Goal: Task Accomplishment & Management: Use online tool/utility

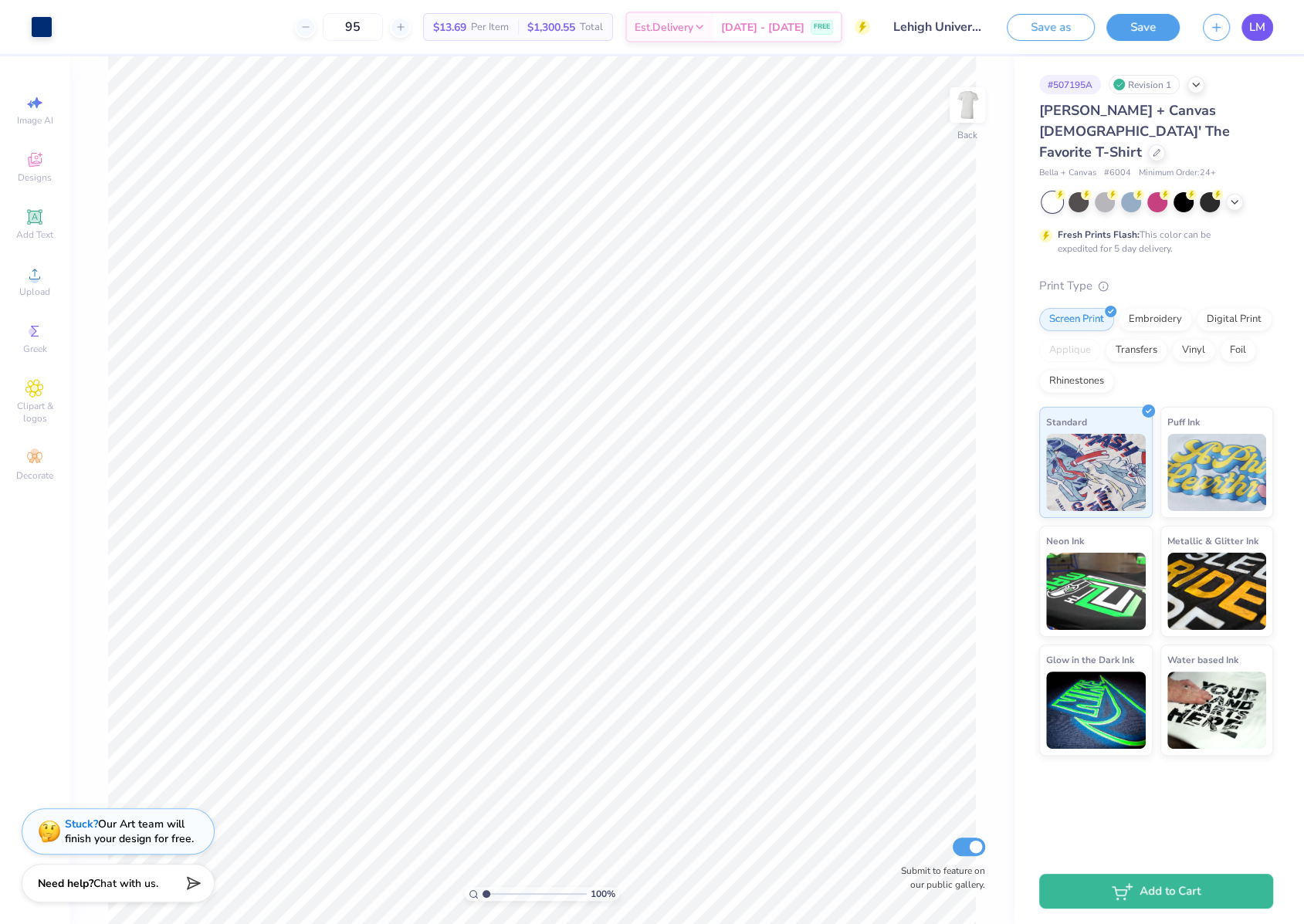
click at [1263, 24] on span "LM" at bounding box center [1257, 28] width 16 height 18
click at [1140, 29] on button "Save" at bounding box center [1143, 25] width 74 height 27
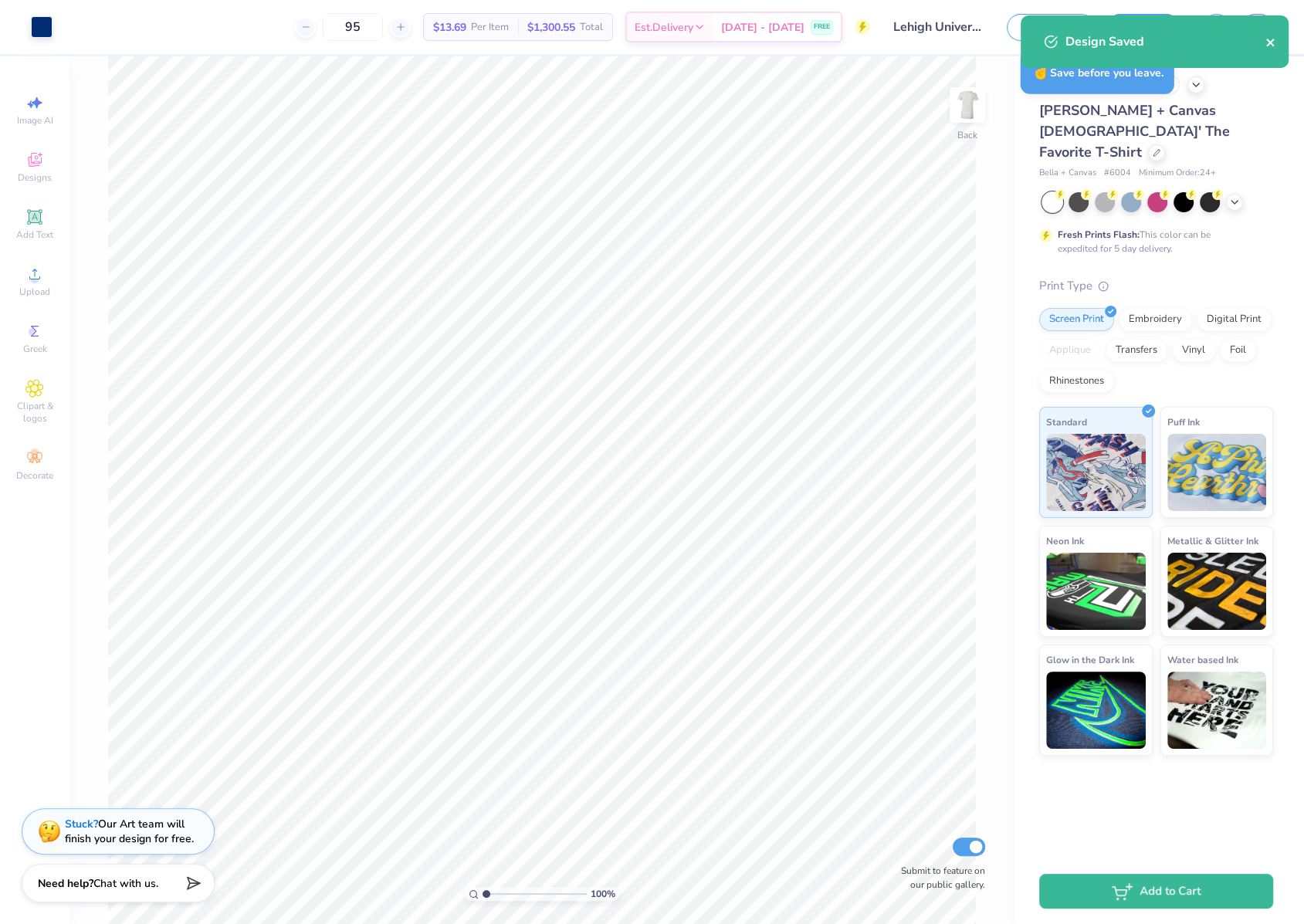
click at [1275, 39] on icon "close" at bounding box center [1271, 42] width 11 height 13
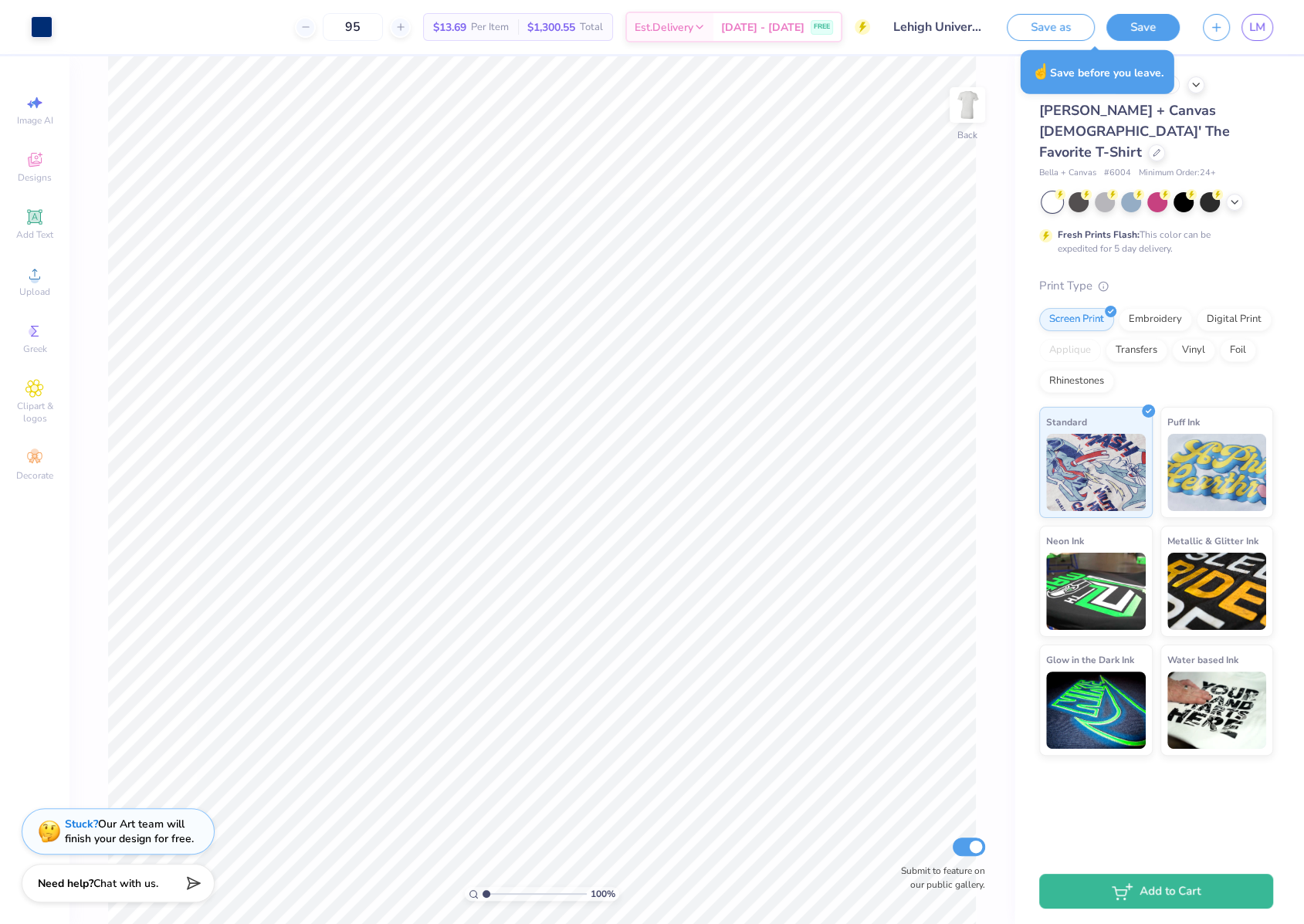
click at [1263, 30] on div "Design Saved" at bounding box center [1154, 48] width 274 height 70
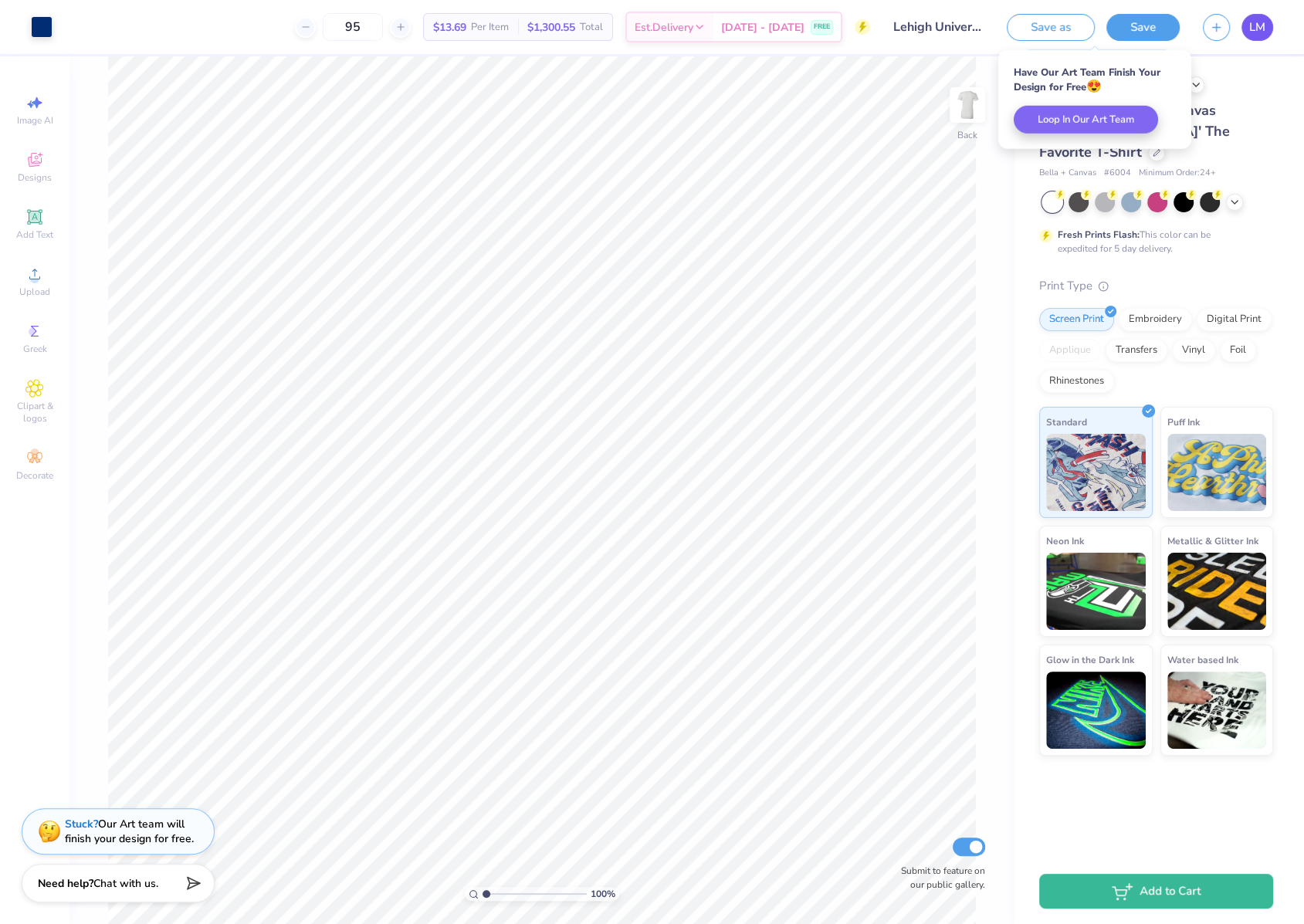
click at [1251, 24] on span "LM" at bounding box center [1257, 28] width 16 height 18
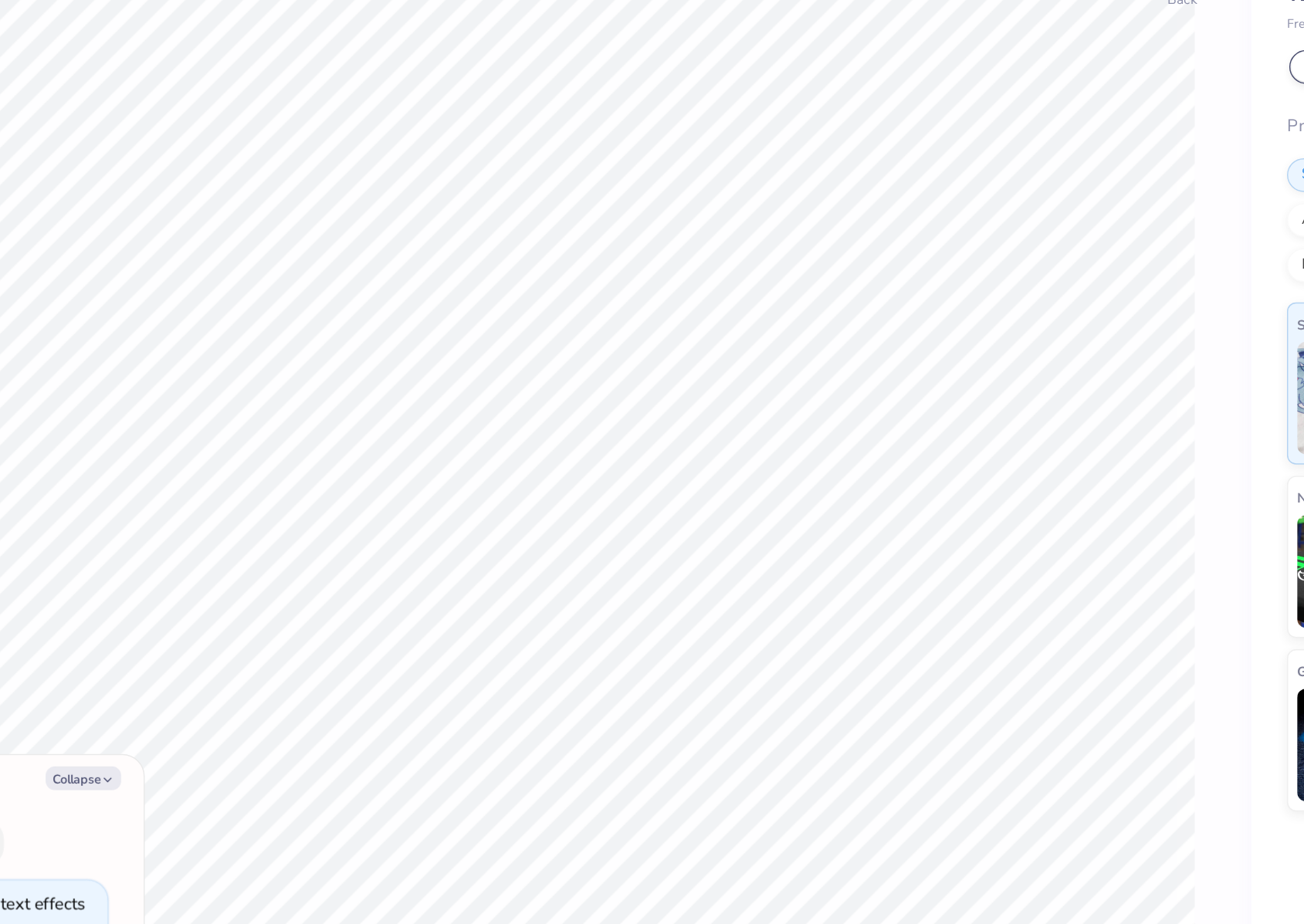
scroll to position [31, 0]
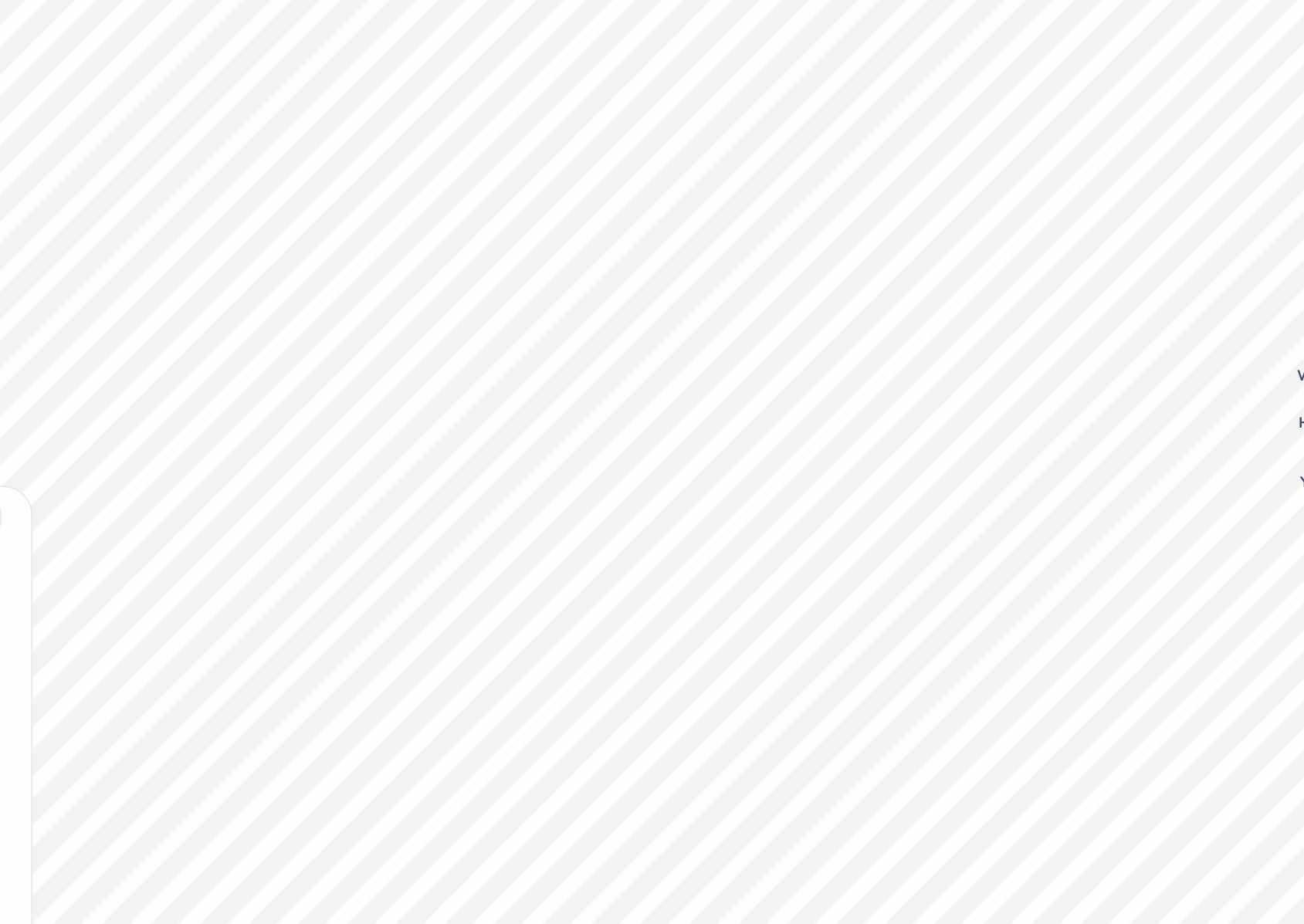
type textarea "x"
type input "1.67"
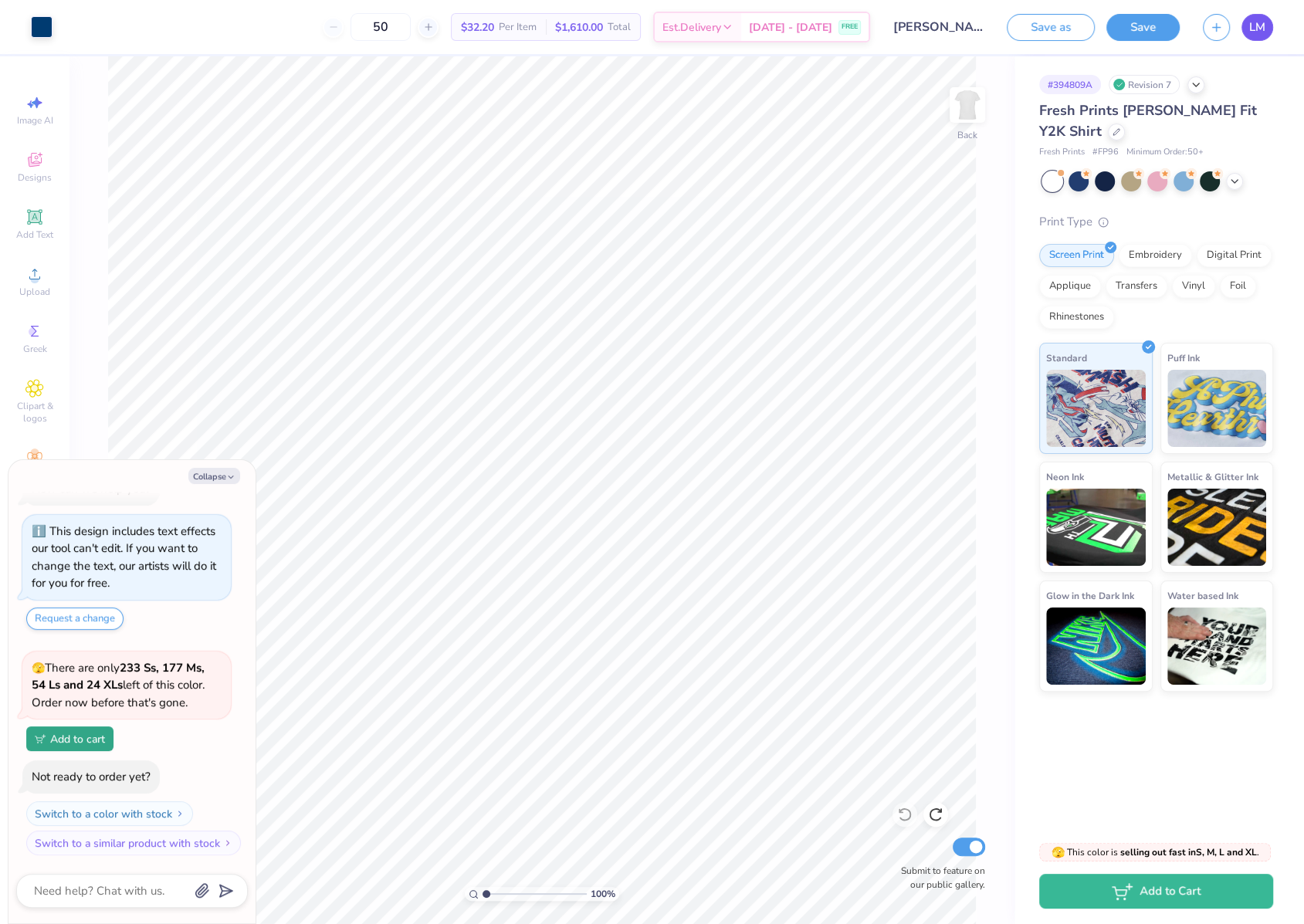
click at [1256, 25] on span "LM" at bounding box center [1257, 28] width 16 height 18
type textarea "x"
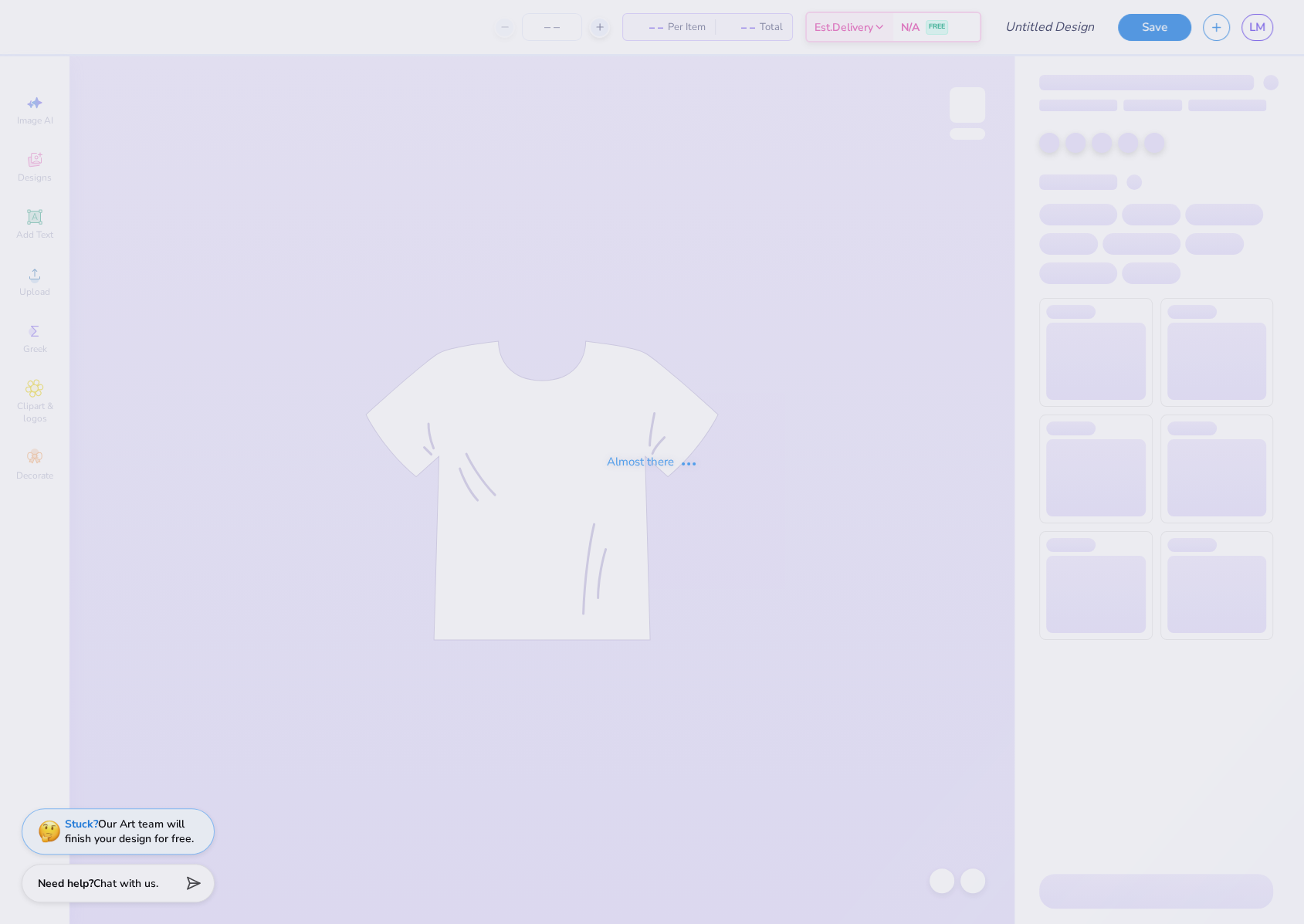
type input "Lehigh University : [PERSON_NAME]"
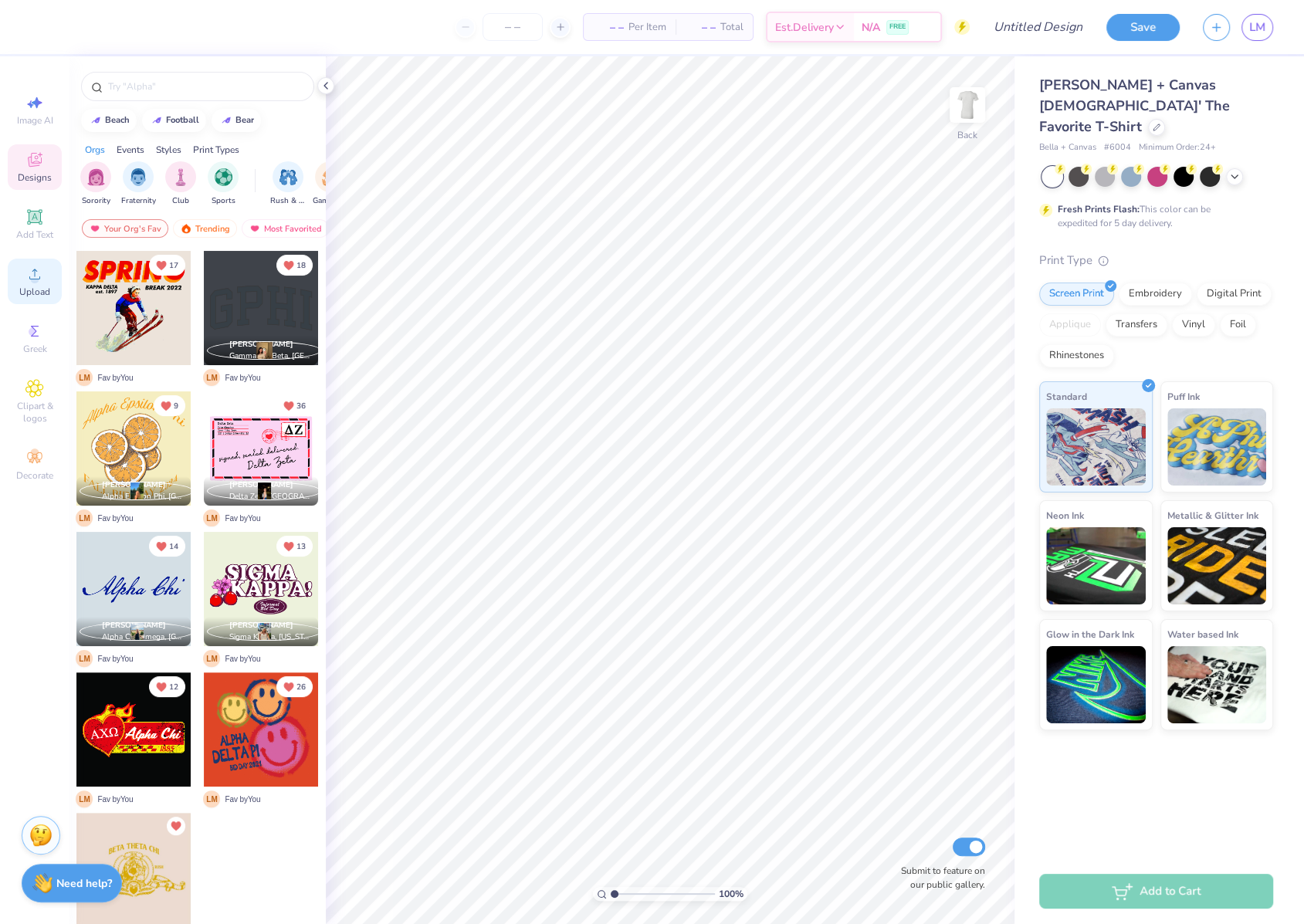
click at [46, 285] on span "Upload" at bounding box center [35, 292] width 31 height 13
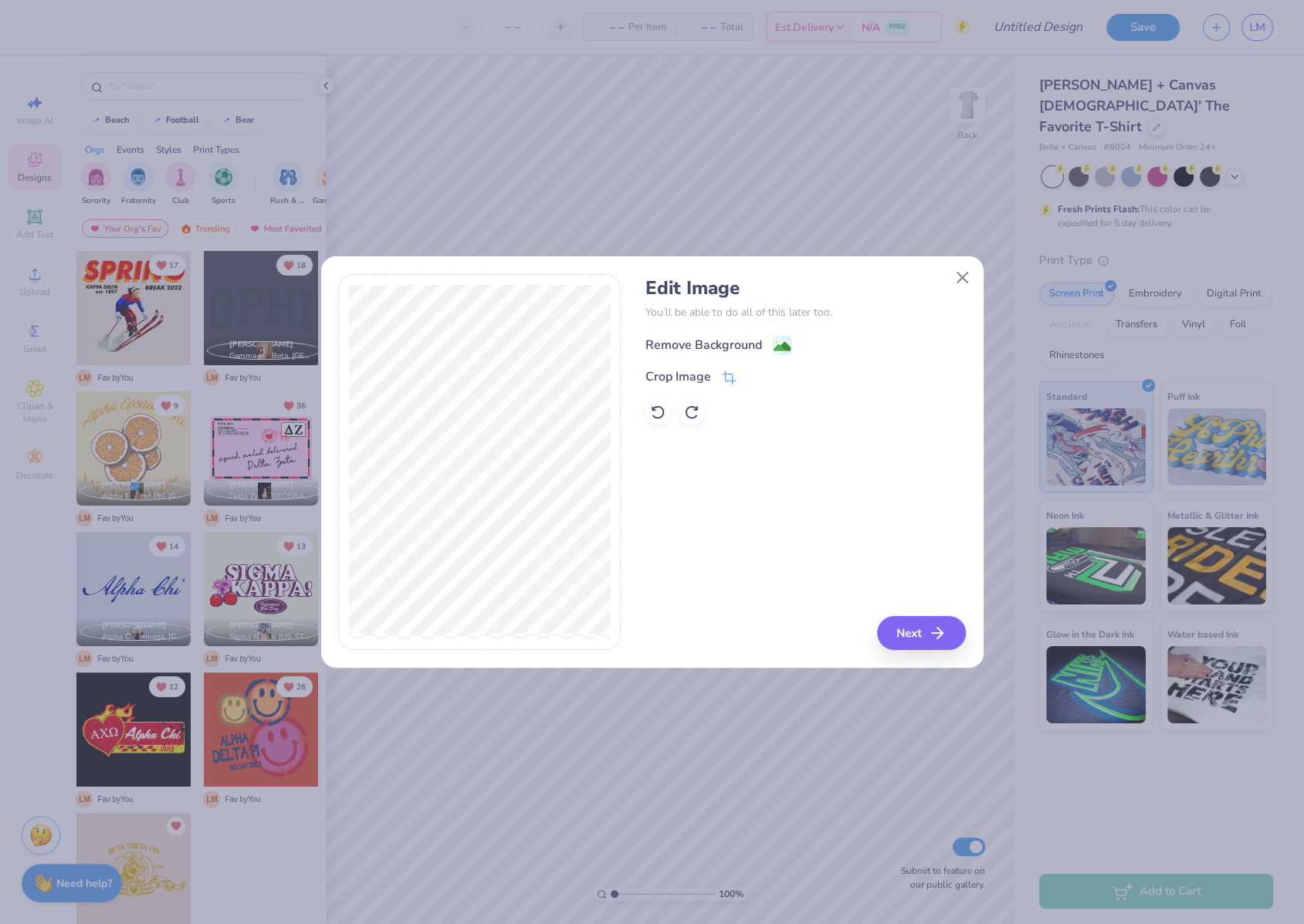
click at [783, 345] on image at bounding box center [782, 346] width 17 height 17
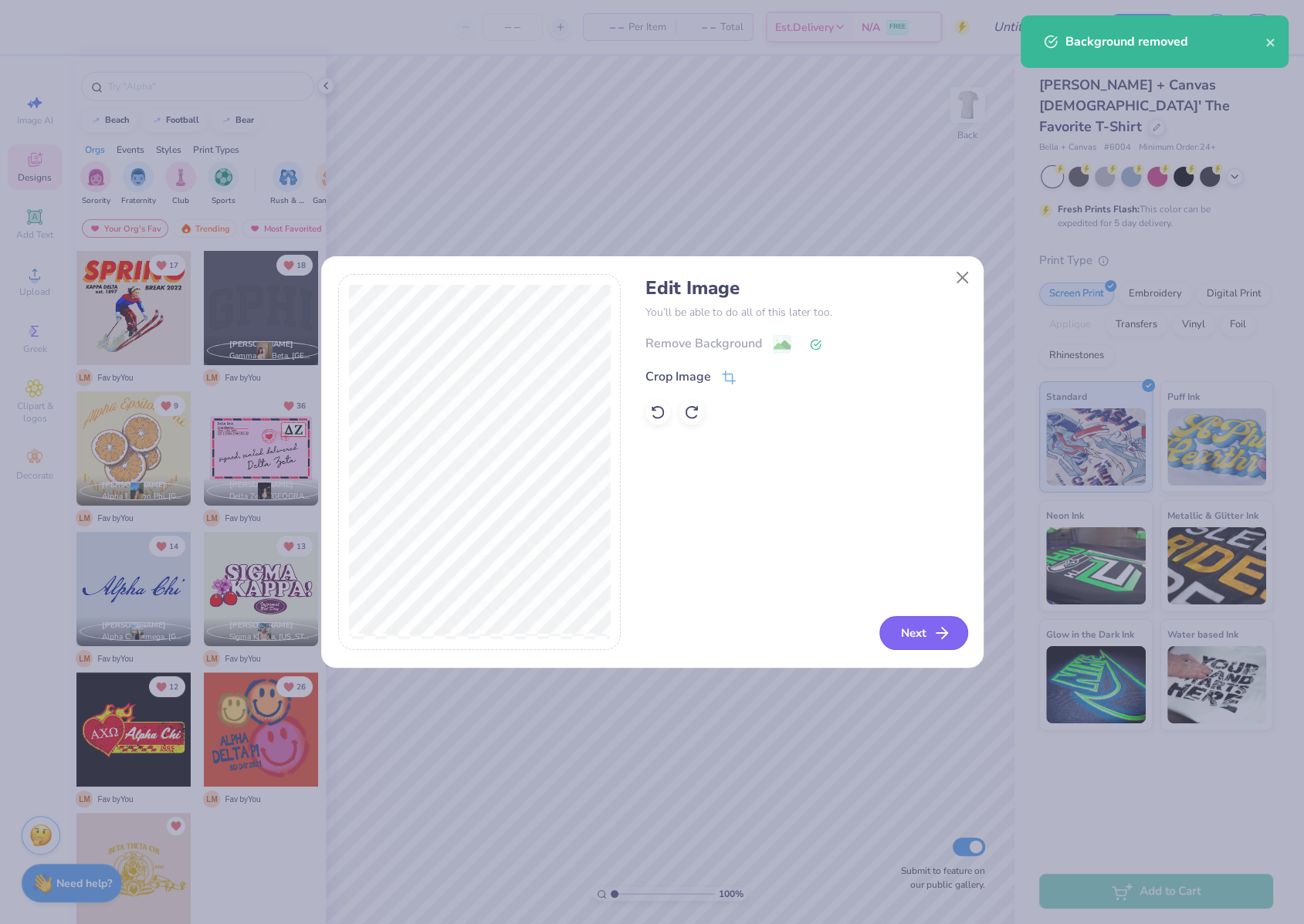
click at [949, 628] on icon "button" at bounding box center [941, 632] width 19 height 19
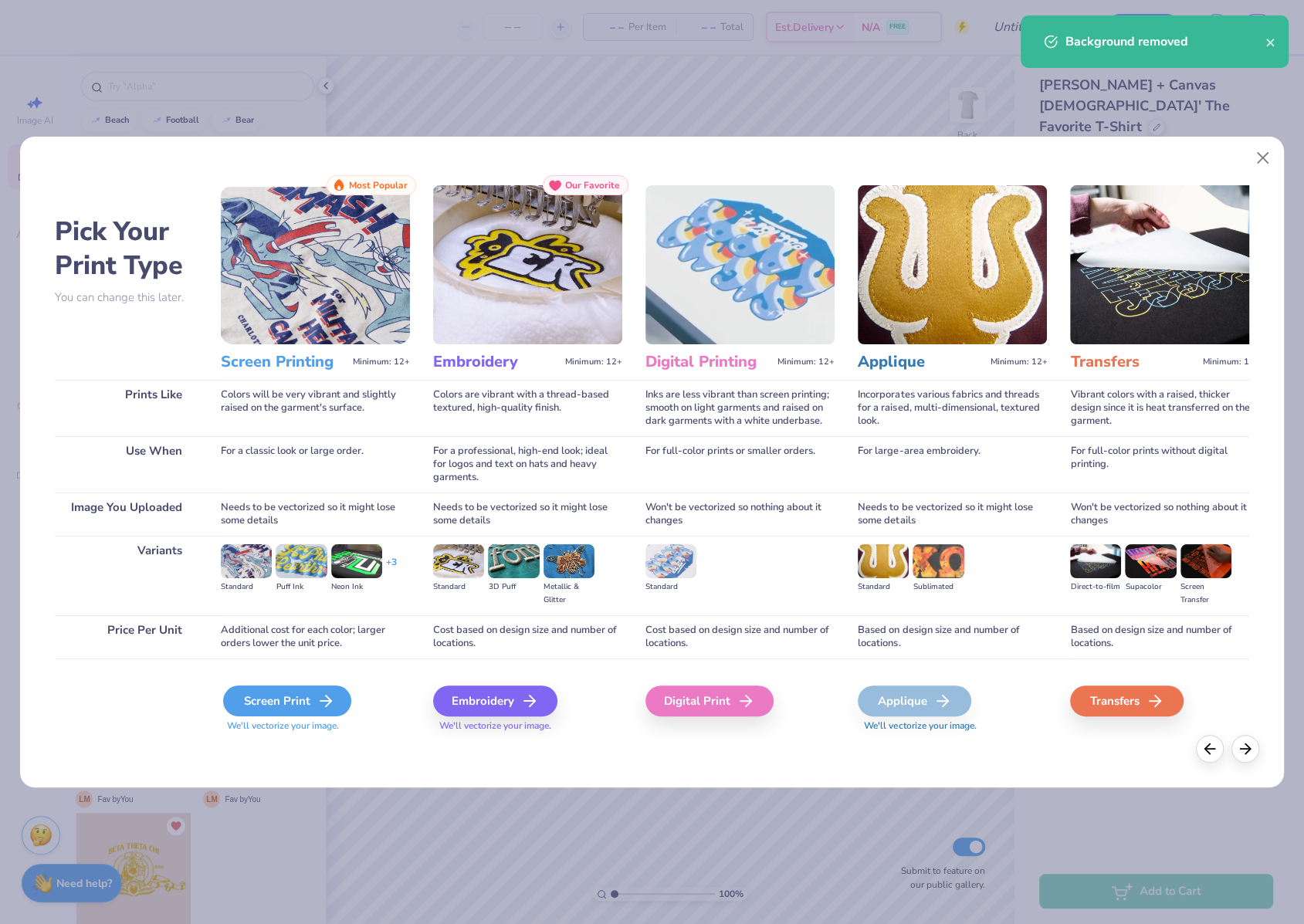
click at [305, 696] on div "Screen Print" at bounding box center [287, 701] width 128 height 31
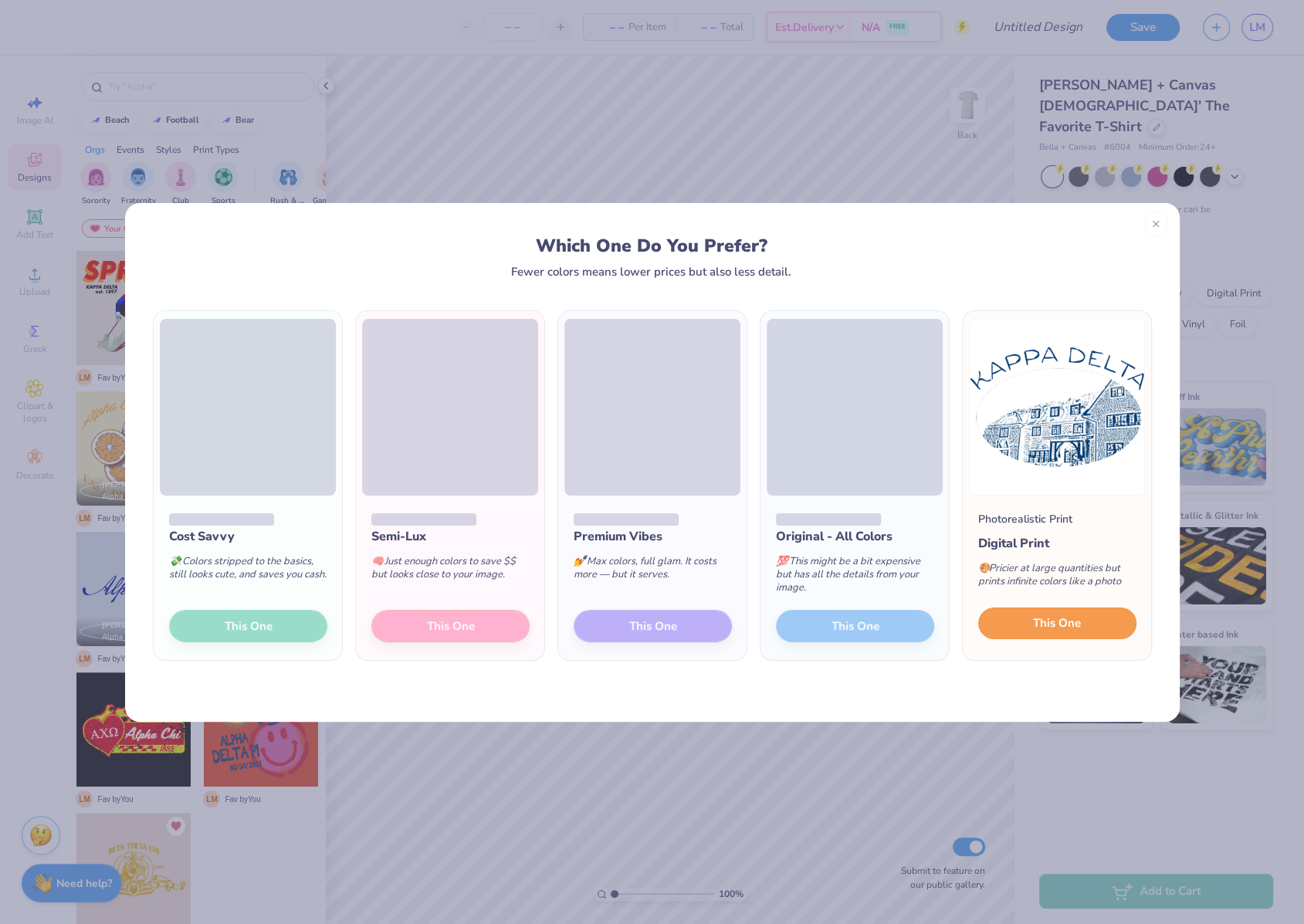
click at [1026, 627] on button "This One" at bounding box center [1057, 623] width 158 height 32
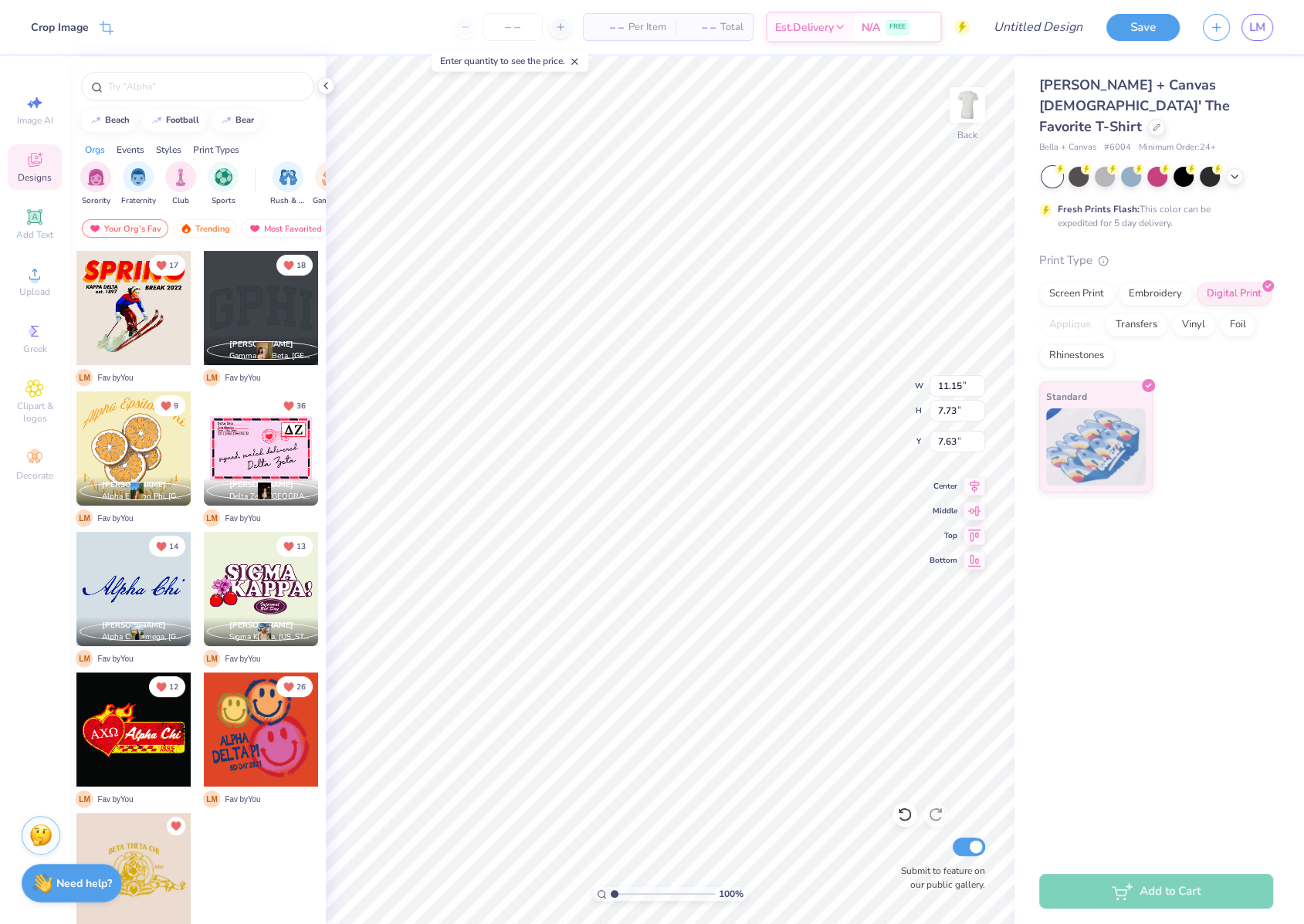
type input "8.50"
type input "5.90"
type input "2.15"
type input "5.77"
type input "4.00"
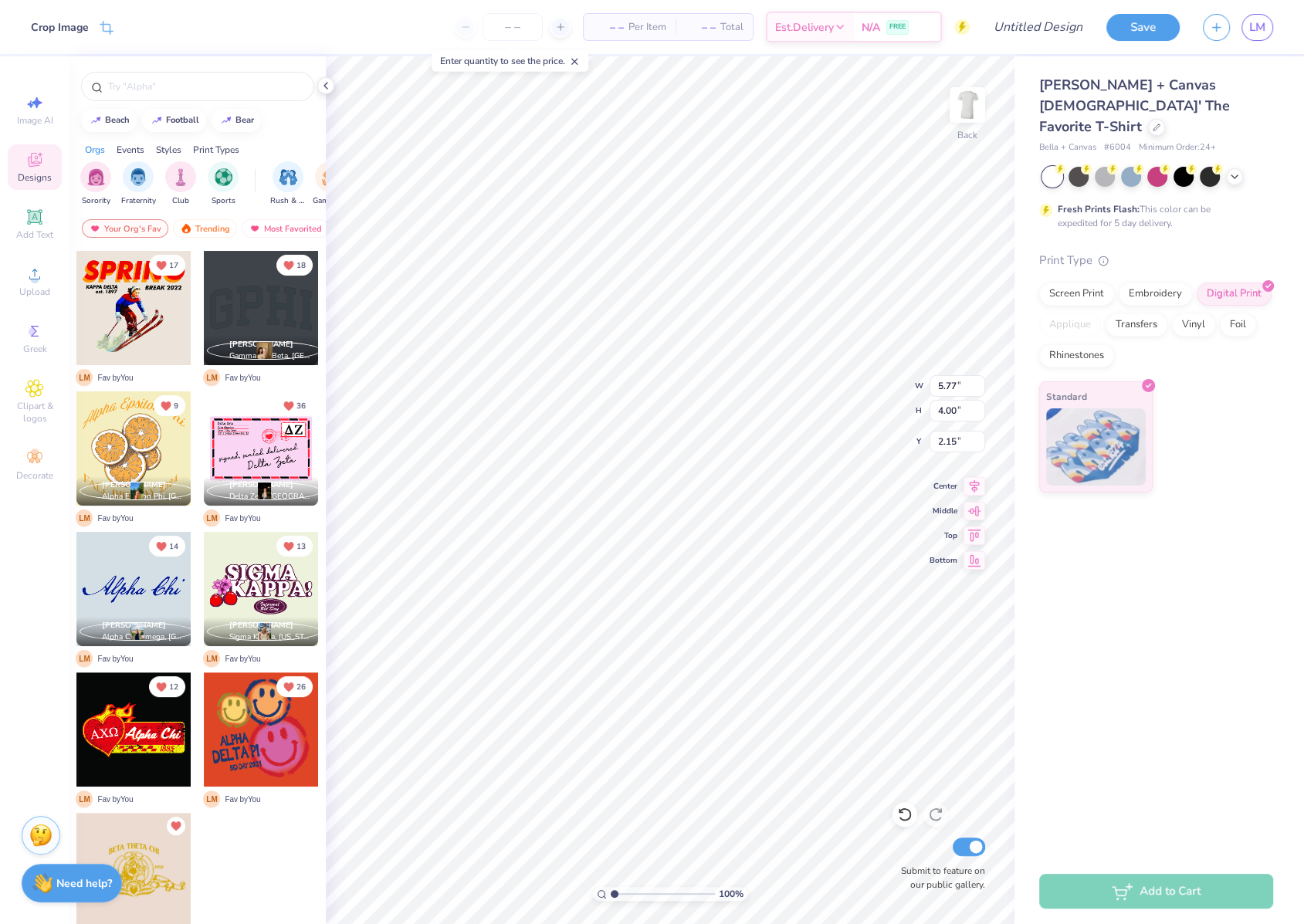
type input "2.18"
click at [59, 893] on div "Need help? Chat with us." at bounding box center [72, 880] width 101 height 39
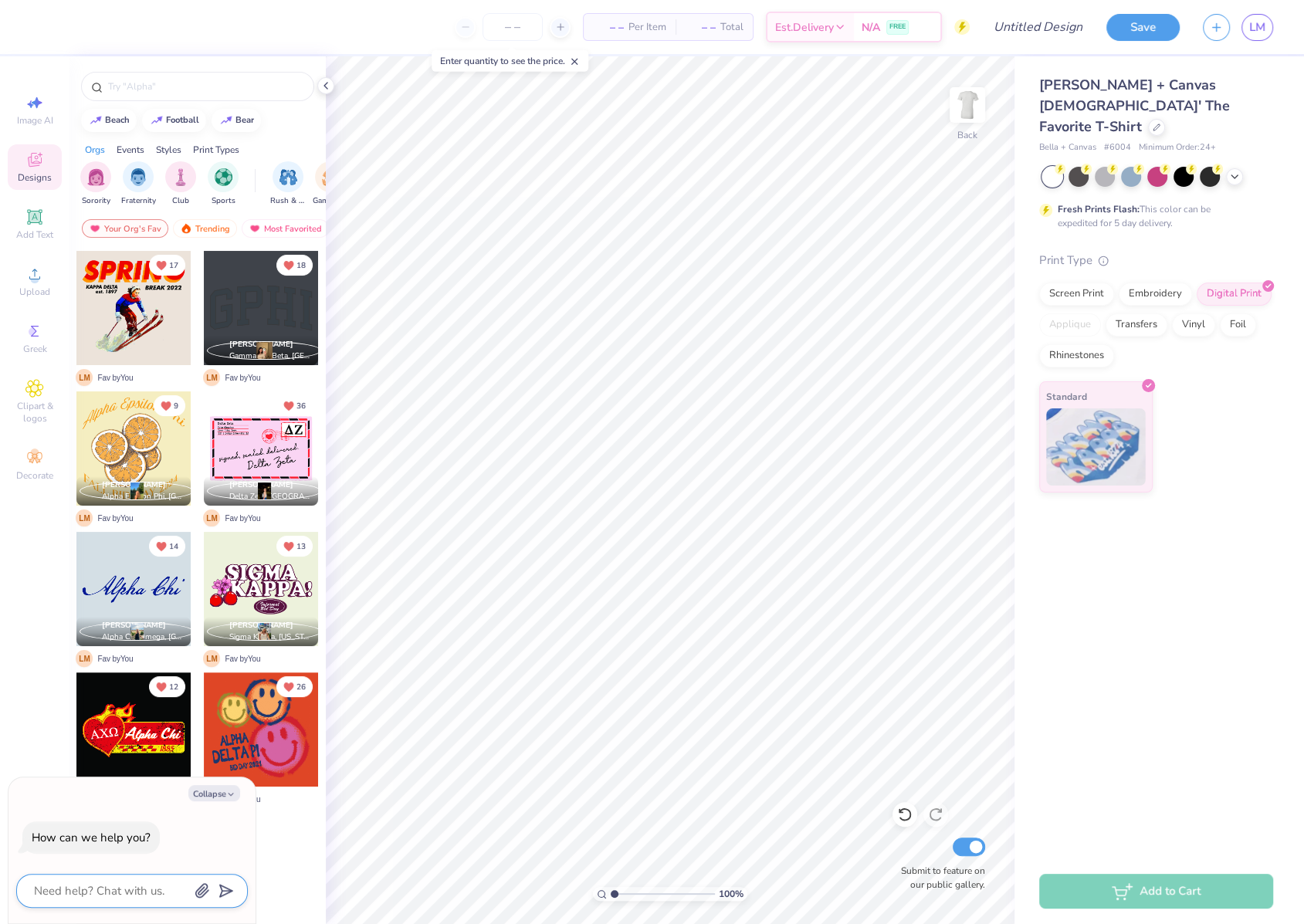
click at [115, 892] on textarea at bounding box center [110, 891] width 157 height 20
click at [229, 787] on button "Collapse" at bounding box center [214, 793] width 52 height 16
type textarea "x"
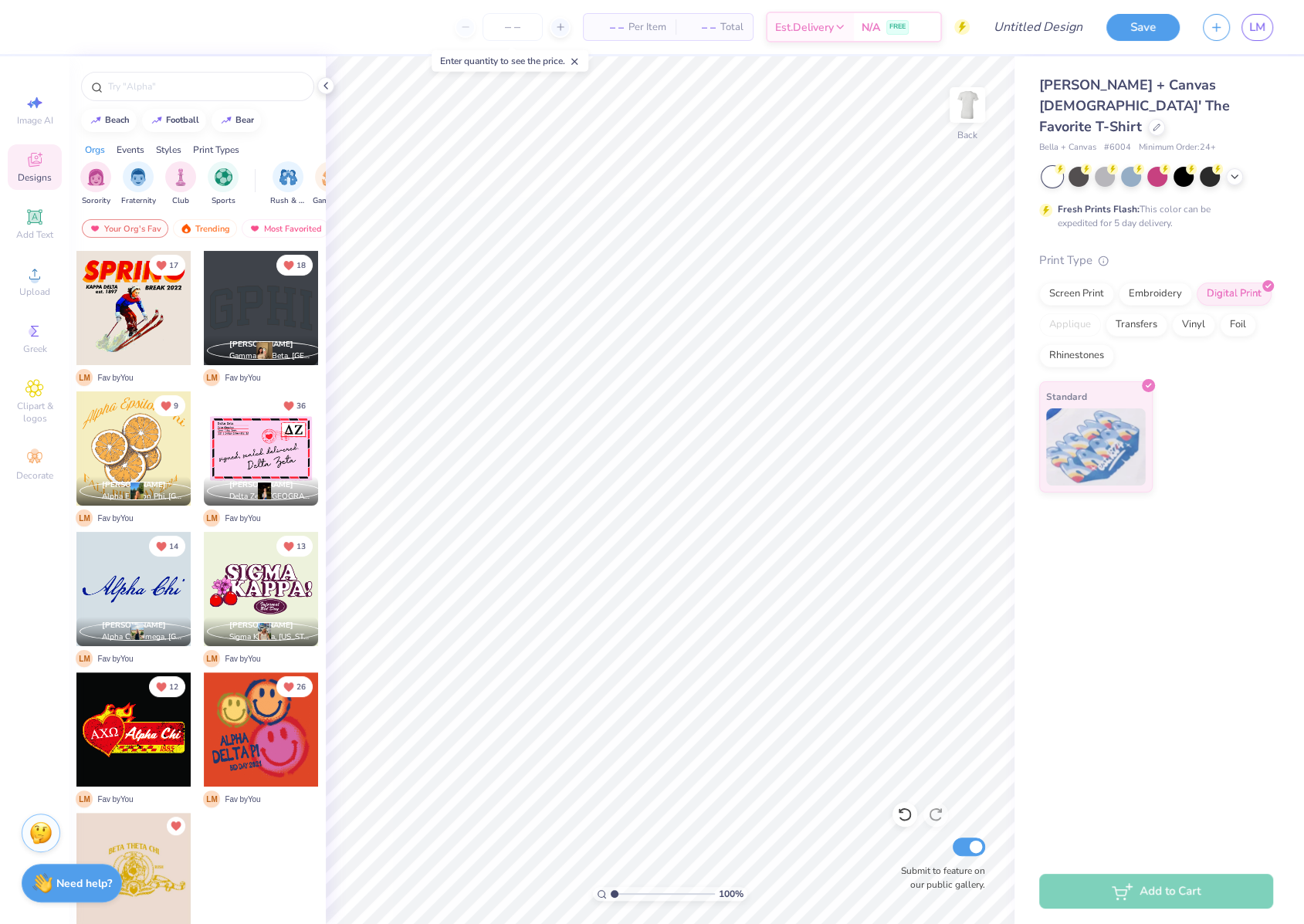
click at [47, 834] on img at bounding box center [41, 832] width 23 height 23
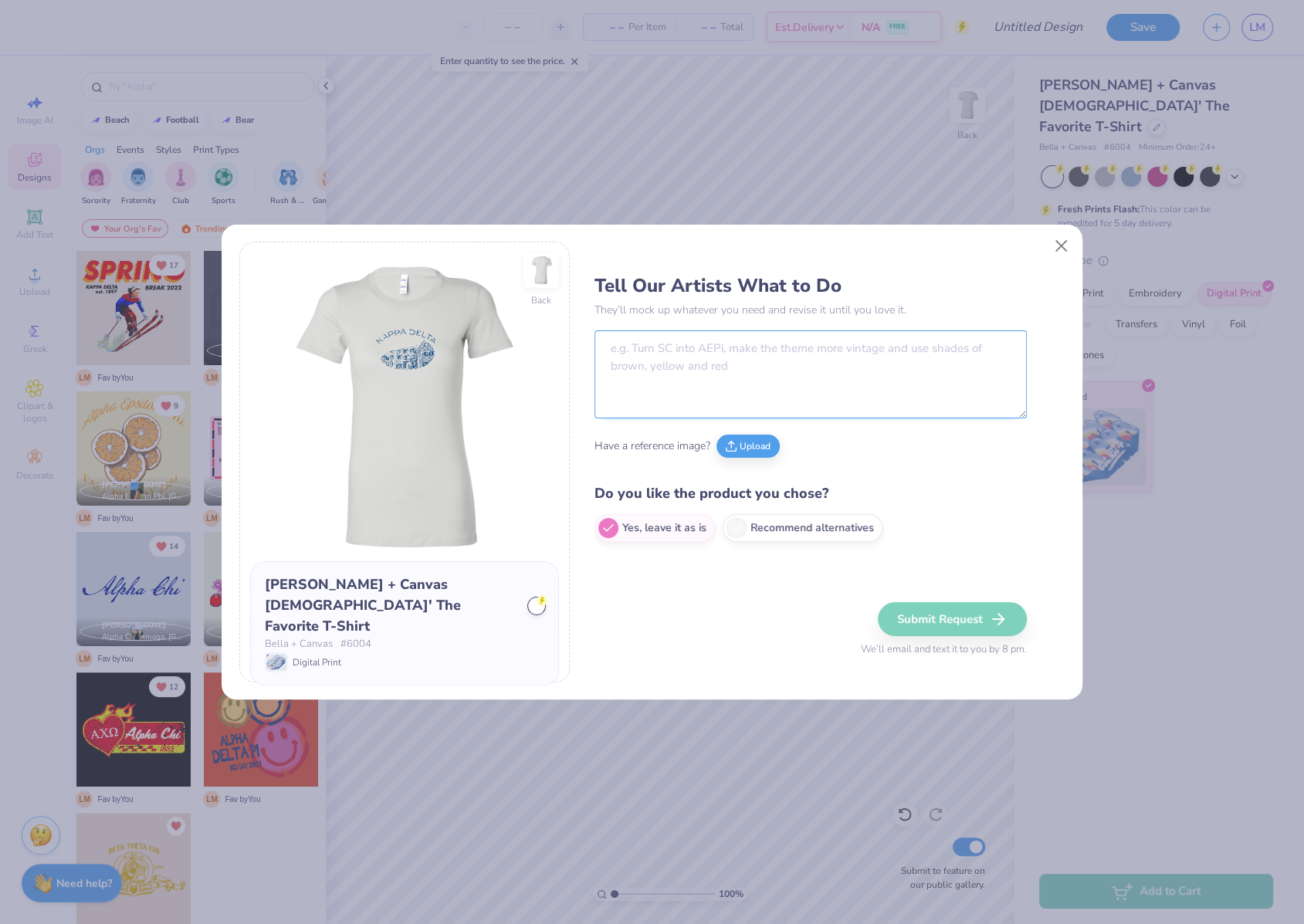
click at [696, 347] on textarea at bounding box center [810, 374] width 433 height 88
click at [763, 357] on textarea "Th" at bounding box center [810, 374] width 433 height 88
type textarea "T"
click at [1065, 249] on button "Close" at bounding box center [1062, 245] width 30 height 30
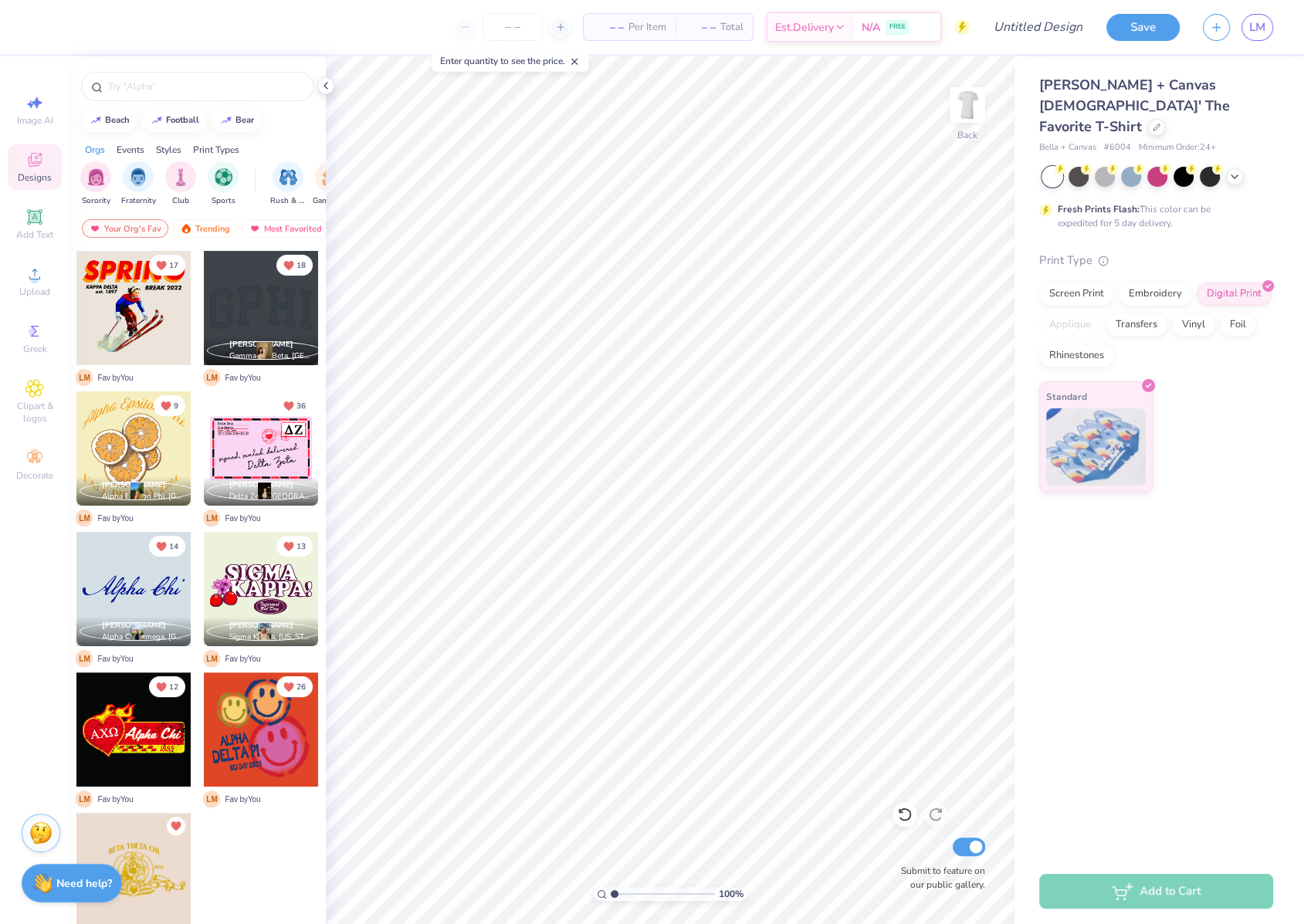
click at [41, 837] on img at bounding box center [41, 832] width 23 height 23
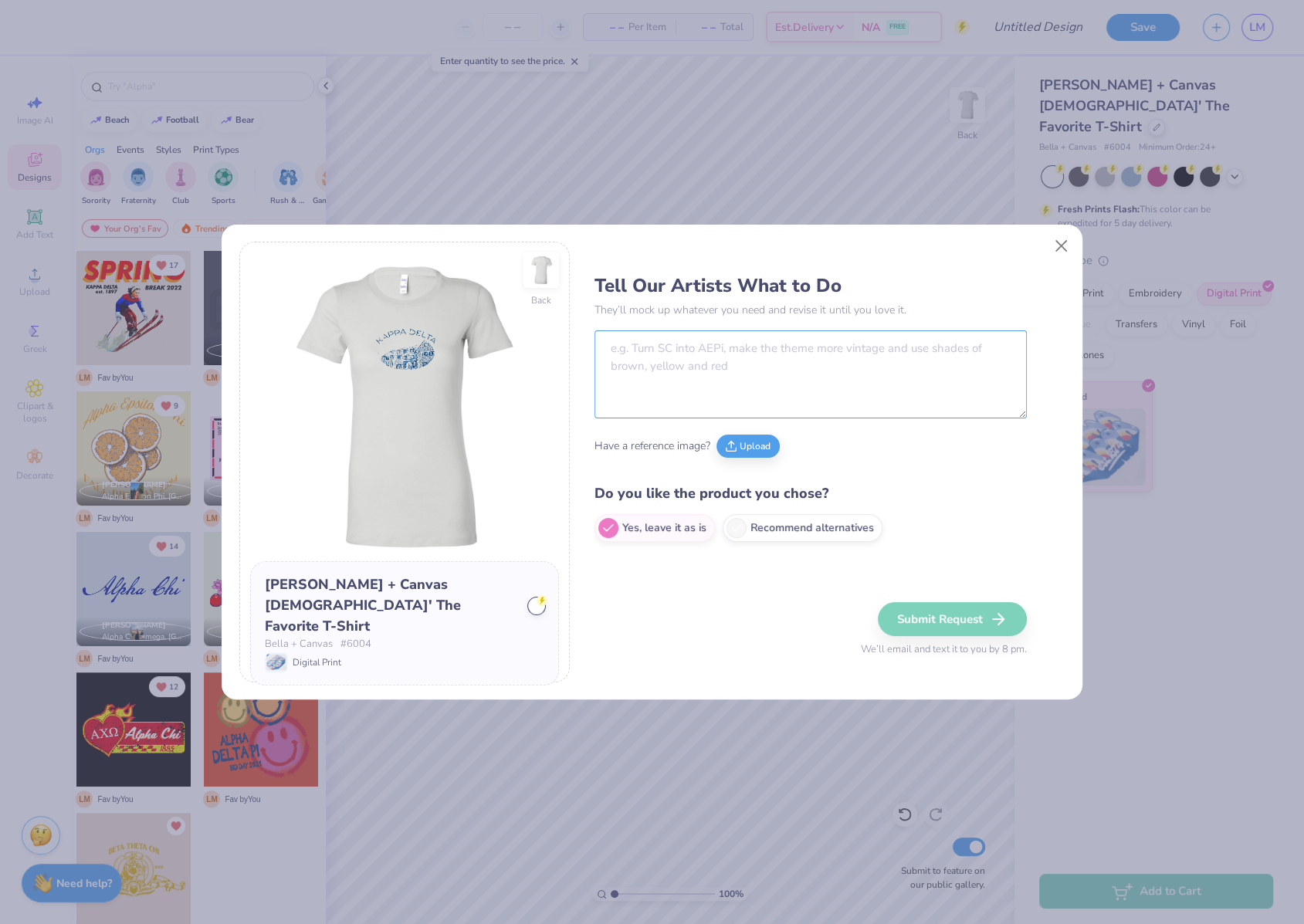
click at [652, 375] on textarea at bounding box center [810, 374] width 433 height 88
click at [652, 375] on textarea "Trh" at bounding box center [810, 374] width 433 height 88
click at [652, 375] on textarea "TrhT" at bounding box center [810, 374] width 433 height 88
type textarea "TrhT"
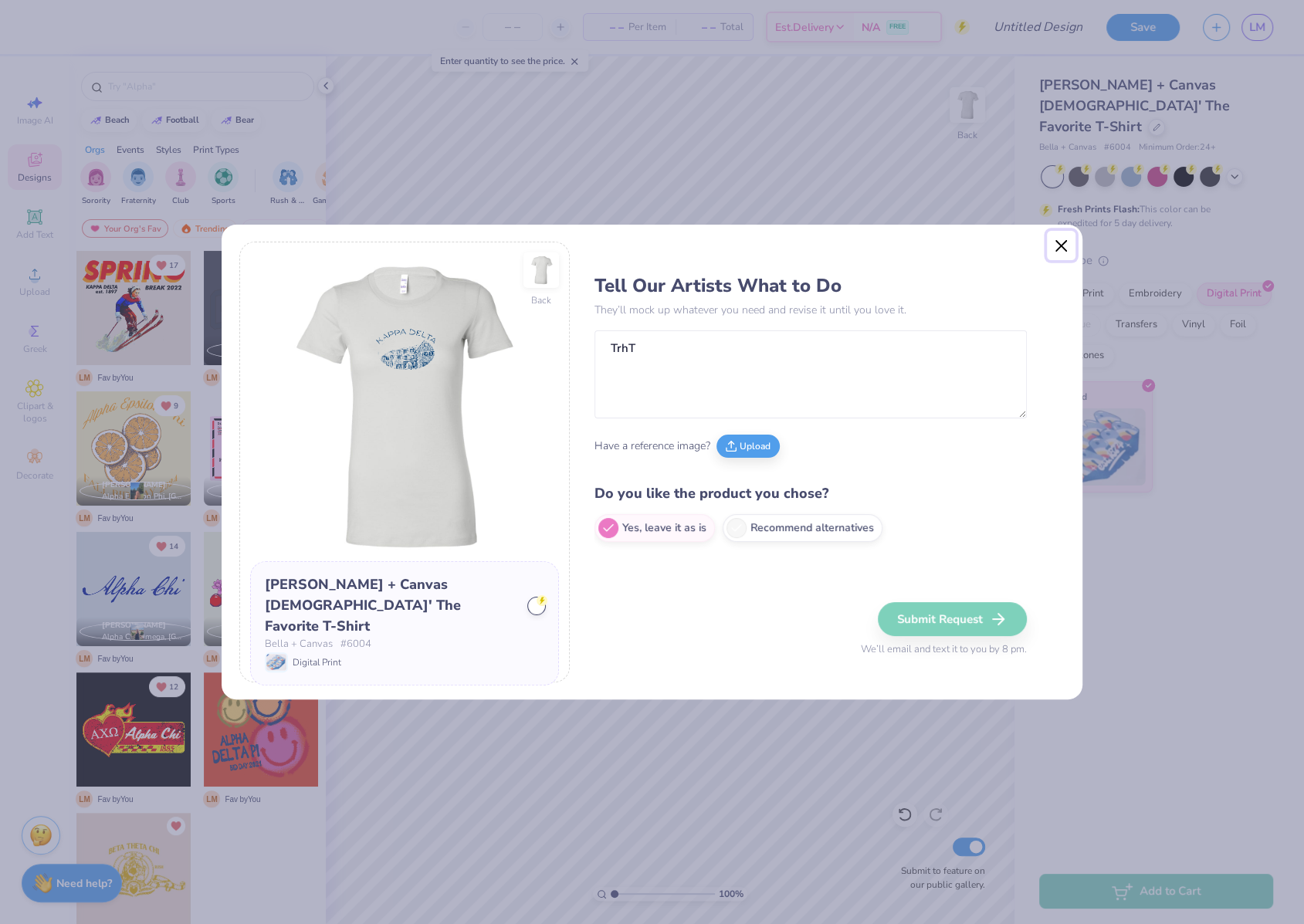
click at [1063, 246] on button "Close" at bounding box center [1062, 245] width 30 height 30
click at [1110, 213] on div "Back [PERSON_NAME] + Canvas [DEMOGRAPHIC_DATA]' The Favorite T-Shirt [PERSON_NA…" at bounding box center [652, 462] width 1304 height 924
click at [1057, 243] on button "Close" at bounding box center [1062, 245] width 30 height 30
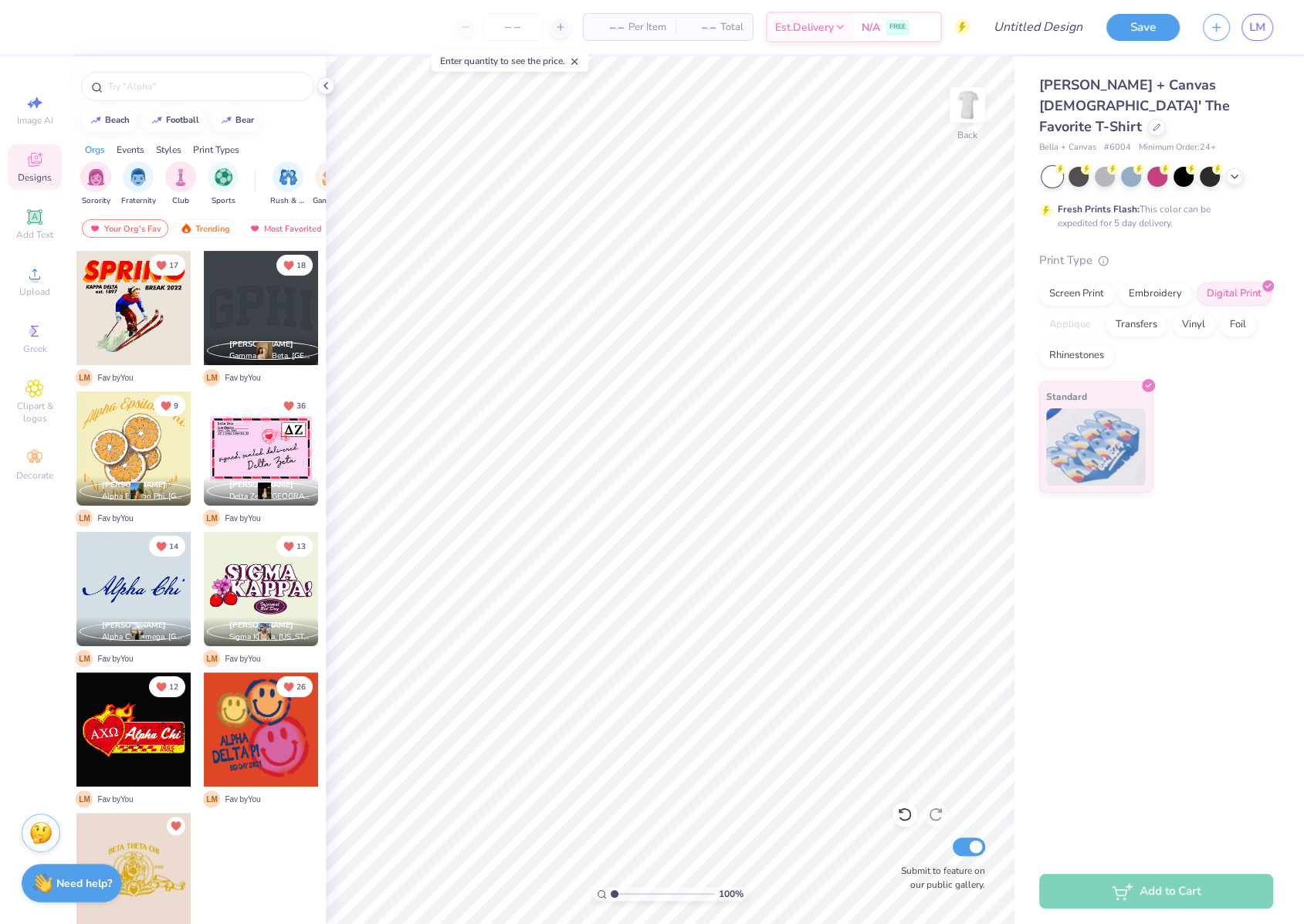
click at [41, 825] on img at bounding box center [41, 832] width 23 height 23
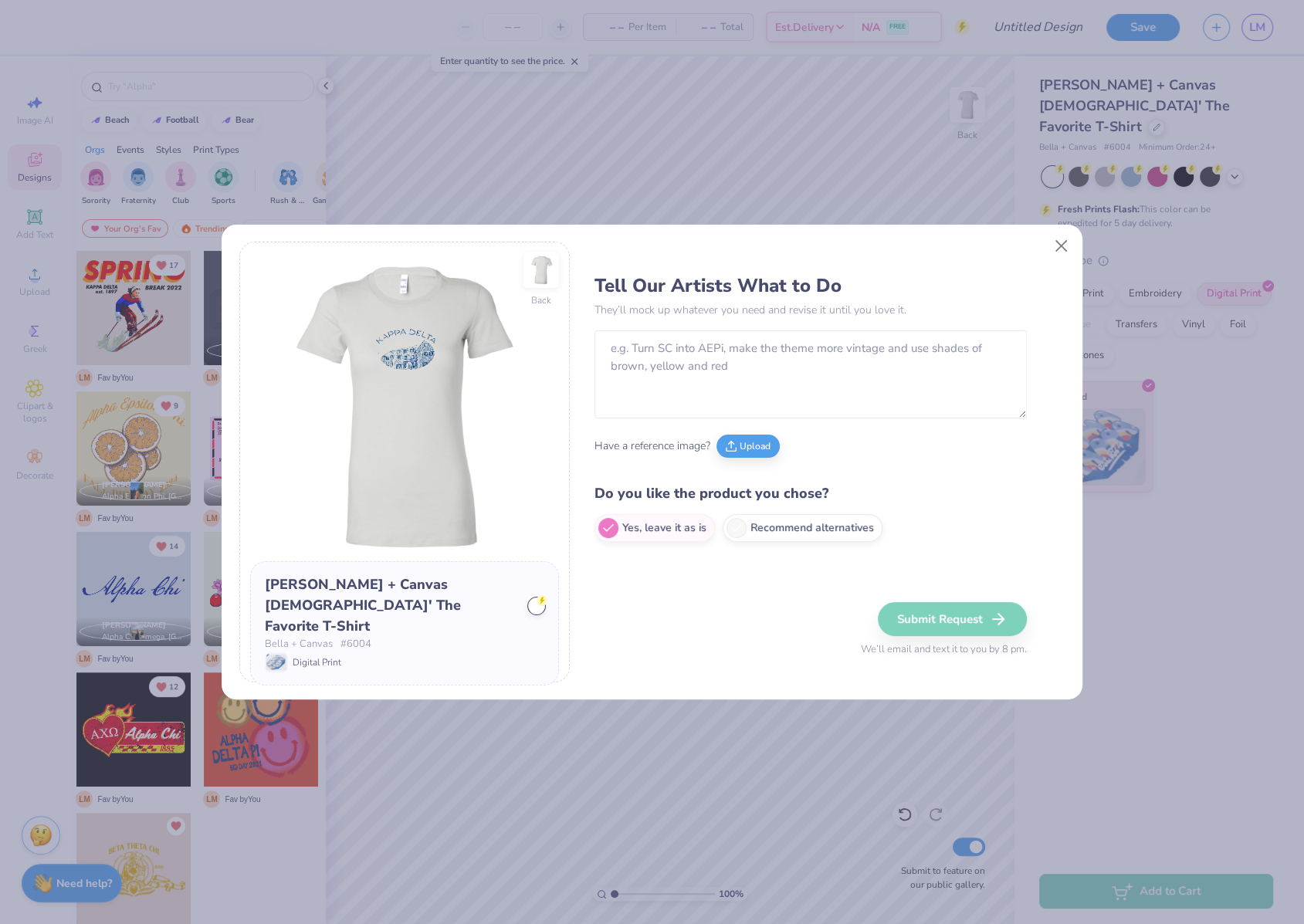
click at [589, 395] on div "Back [PERSON_NAME] + Canvas [DEMOGRAPHIC_DATA]' The Favorite T-Shirt [PERSON_NA…" at bounding box center [652, 461] width 826 height 440
click at [646, 365] on textarea at bounding box center [810, 374] width 433 height 88
type textarea "T"
click at [1064, 247] on button "Close" at bounding box center [1062, 245] width 30 height 30
click at [1063, 245] on button "Close" at bounding box center [1062, 245] width 30 height 30
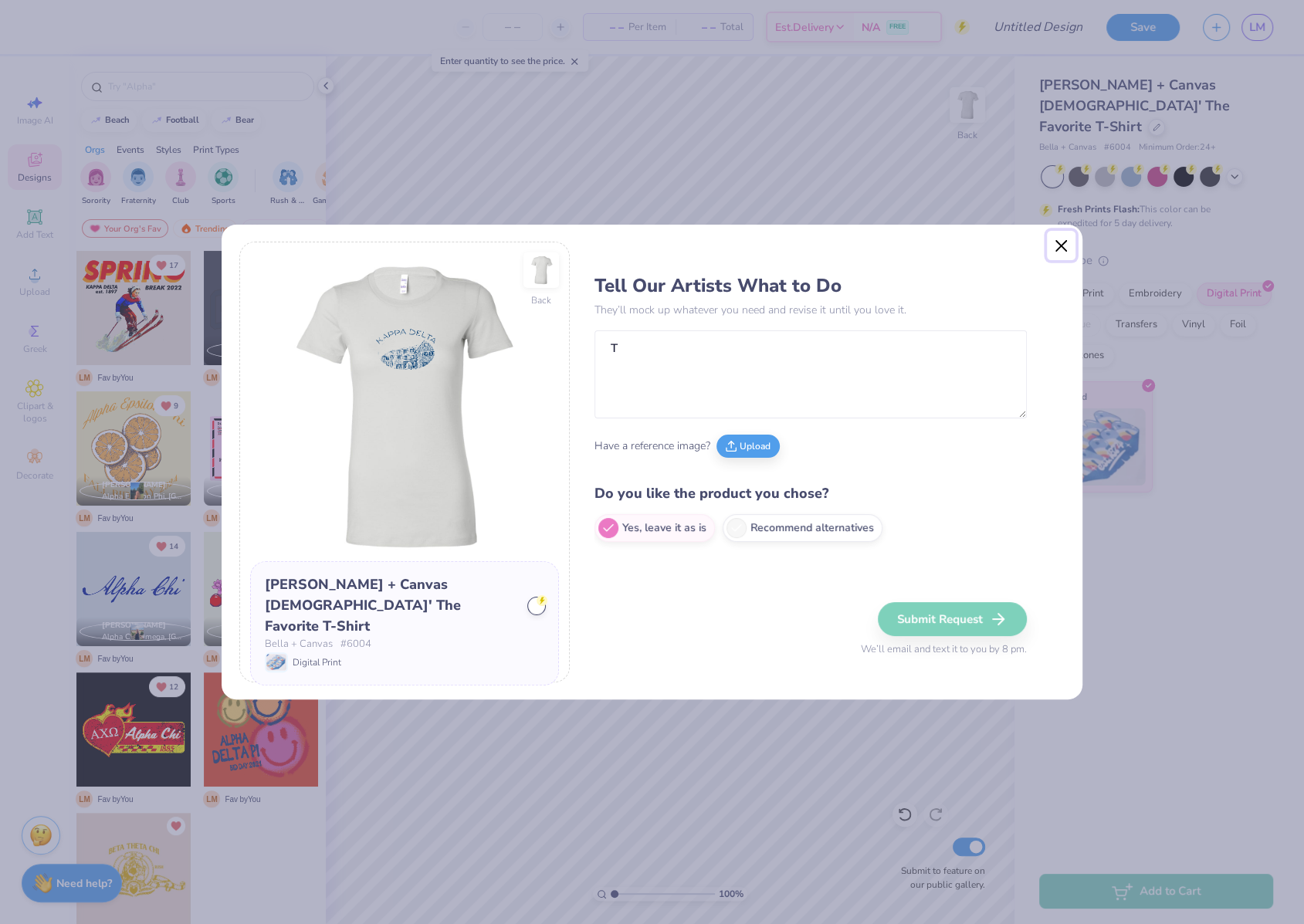
click at [1062, 246] on button "Close" at bounding box center [1062, 245] width 30 height 30
click at [1212, 149] on div "Back [PERSON_NAME] + Canvas [DEMOGRAPHIC_DATA]' The Favorite T-Shirt [PERSON_NA…" at bounding box center [652, 462] width 1304 height 924
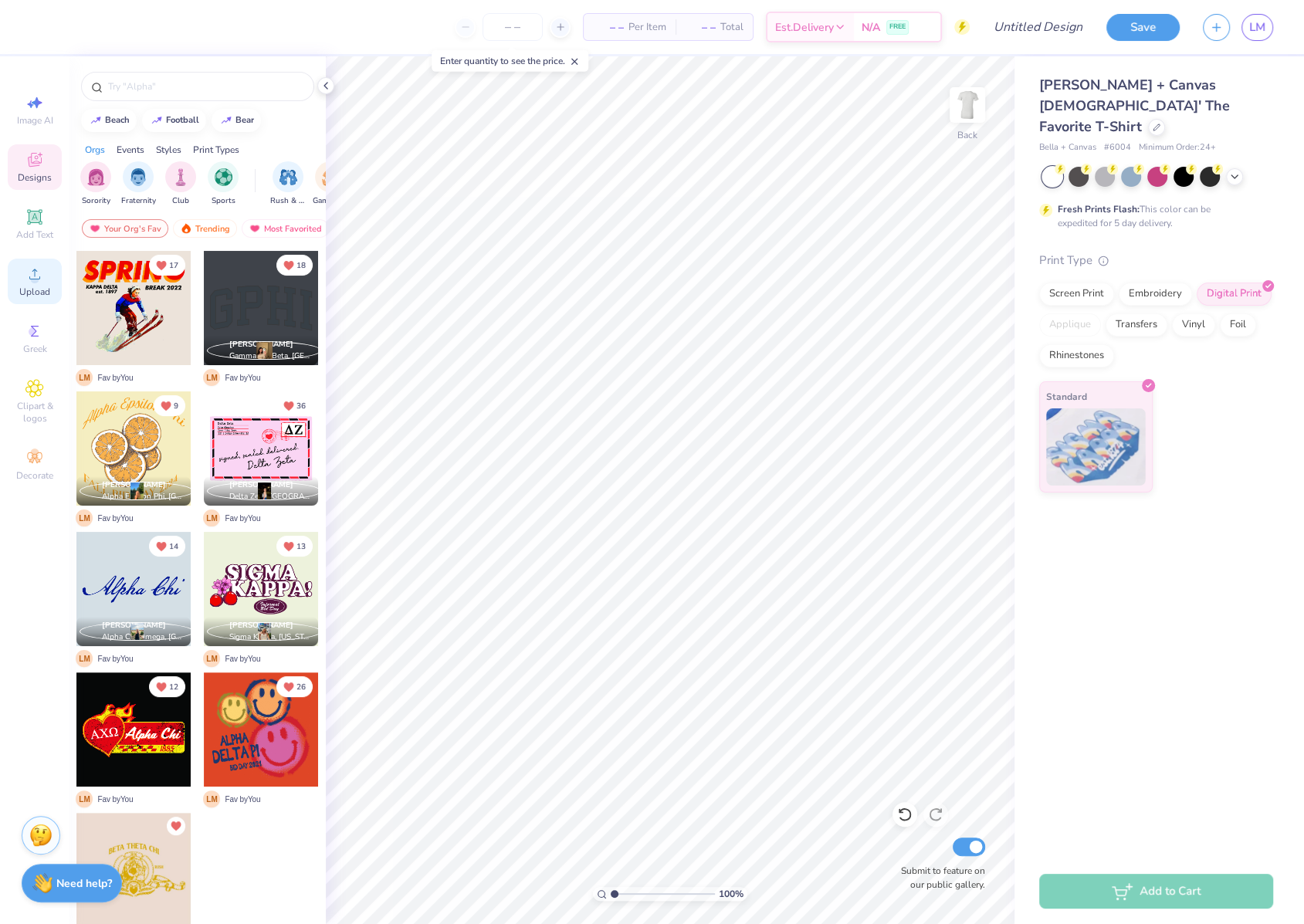
click at [41, 281] on icon at bounding box center [34, 274] width 19 height 19
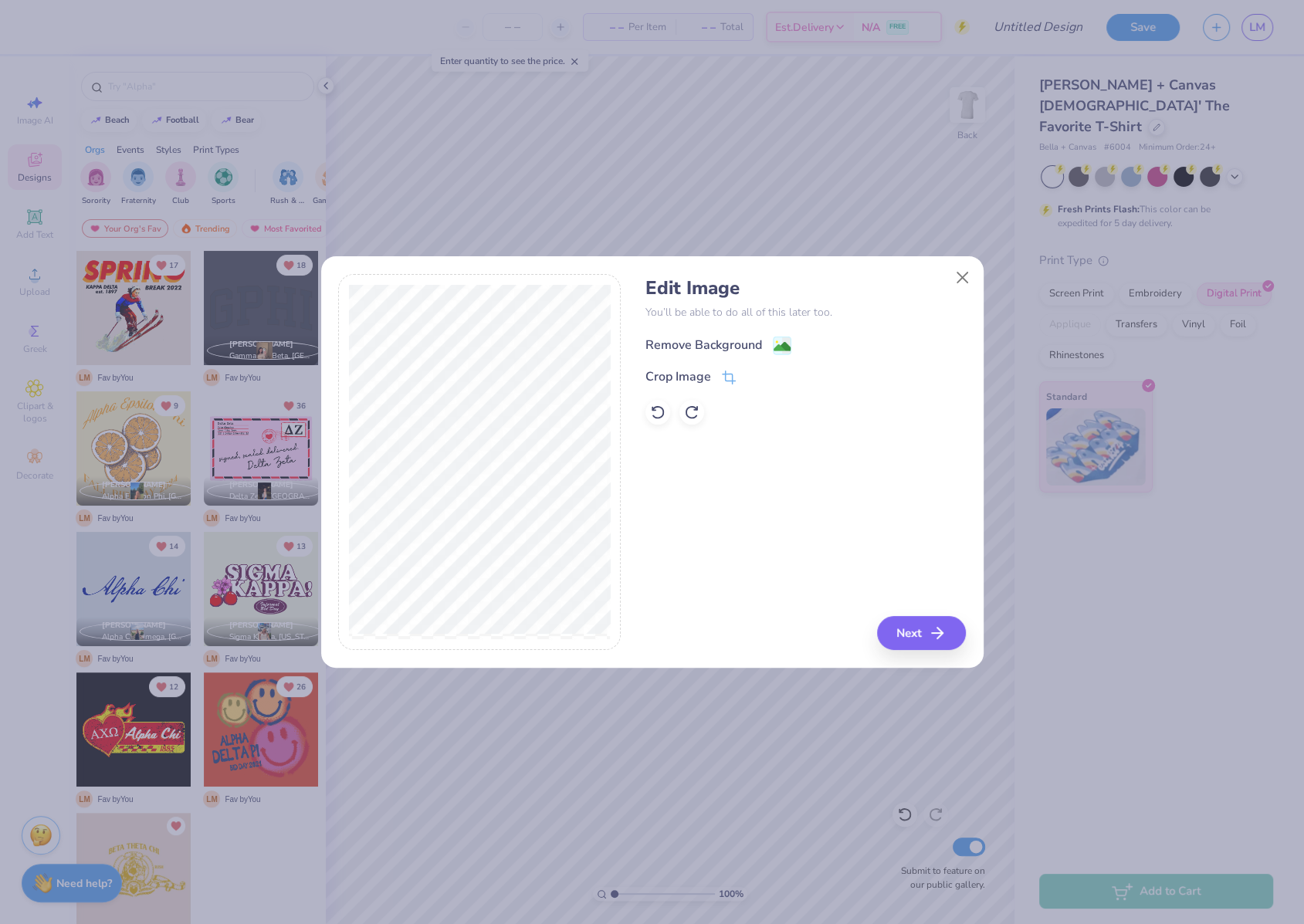
click at [775, 347] on image at bounding box center [782, 346] width 17 height 17
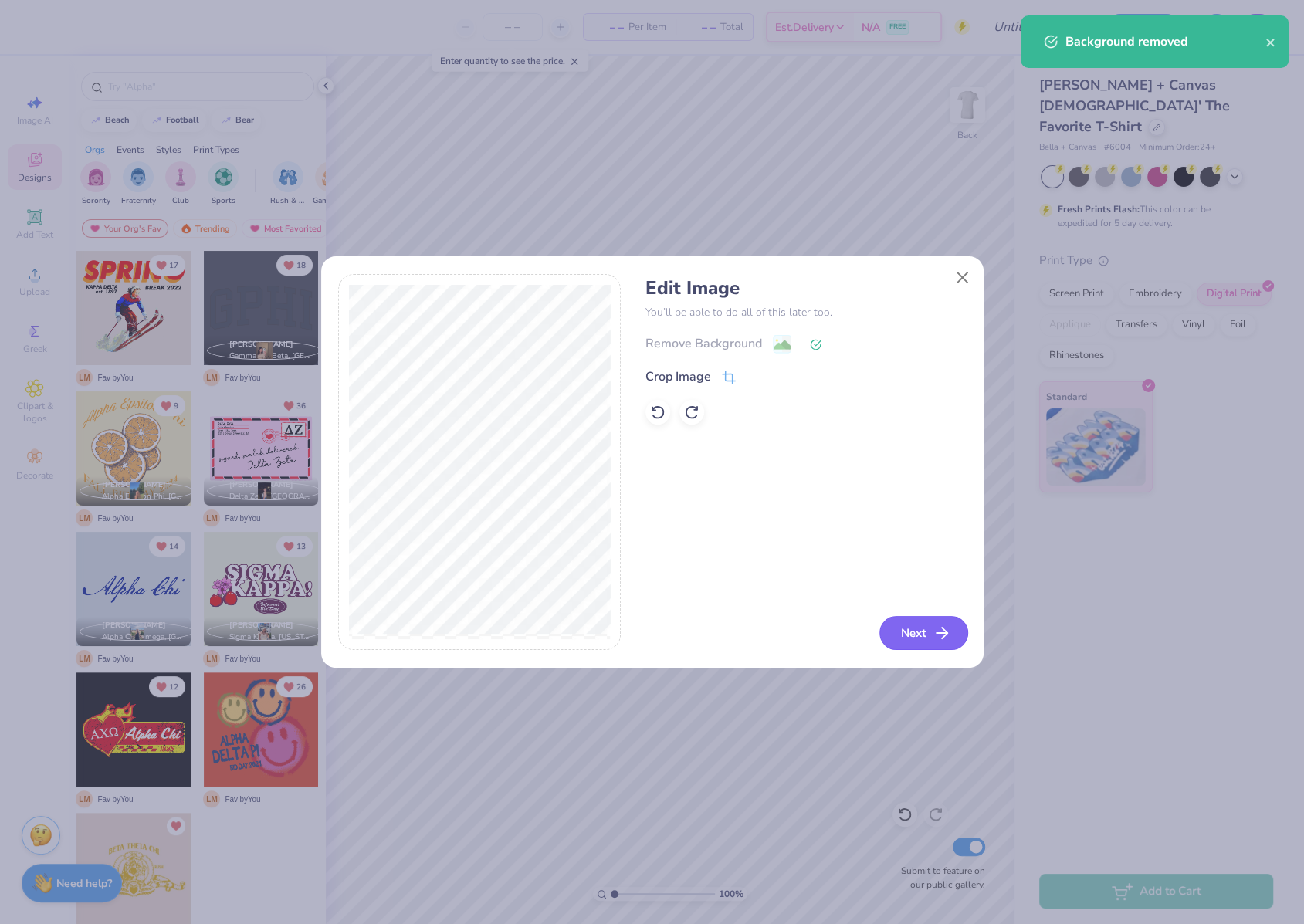
click at [937, 635] on icon "button" at bounding box center [941, 632] width 19 height 19
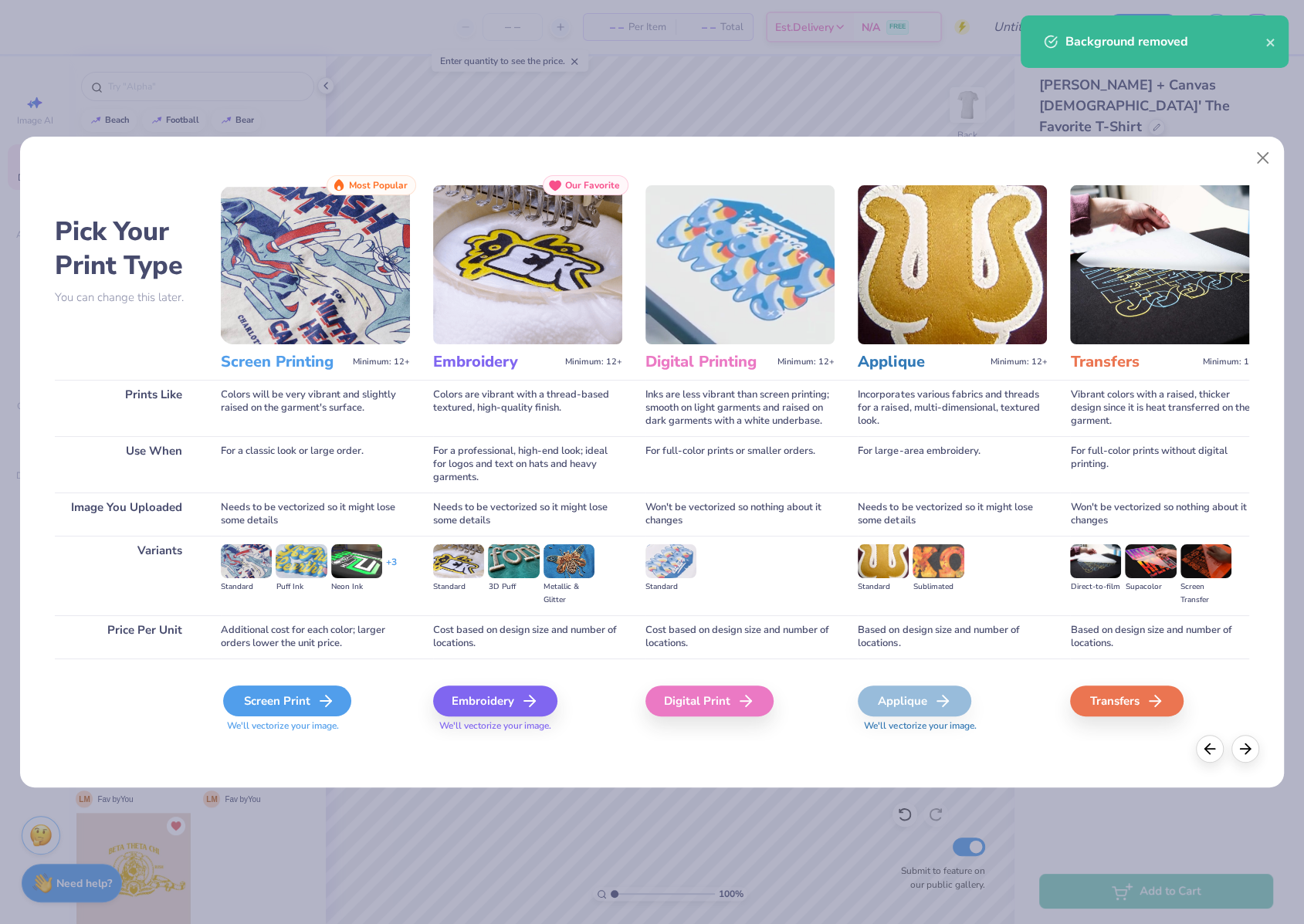
click at [238, 697] on div "Screen Print" at bounding box center [287, 701] width 128 height 31
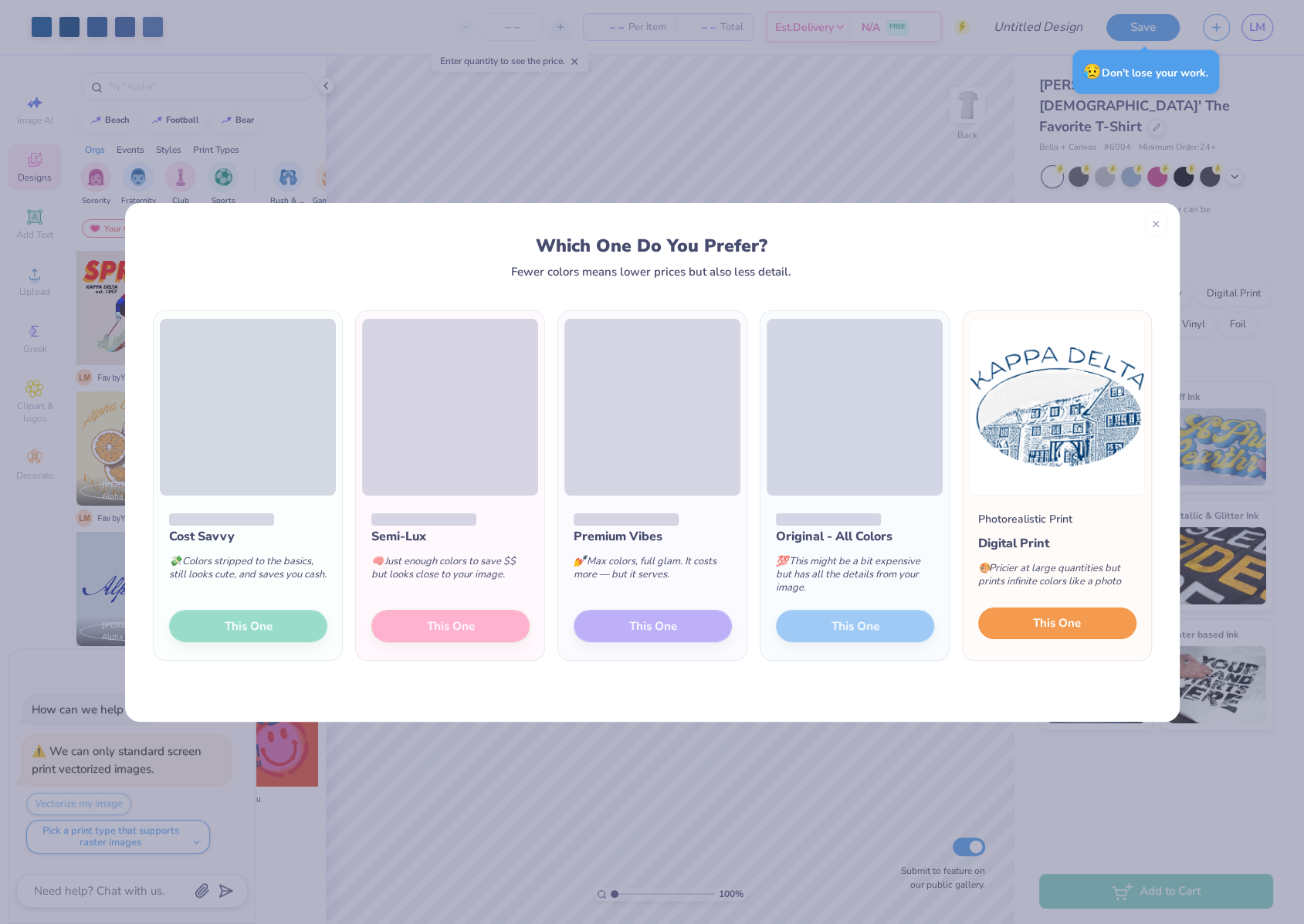
click at [1032, 627] on button "This One" at bounding box center [1057, 623] width 158 height 32
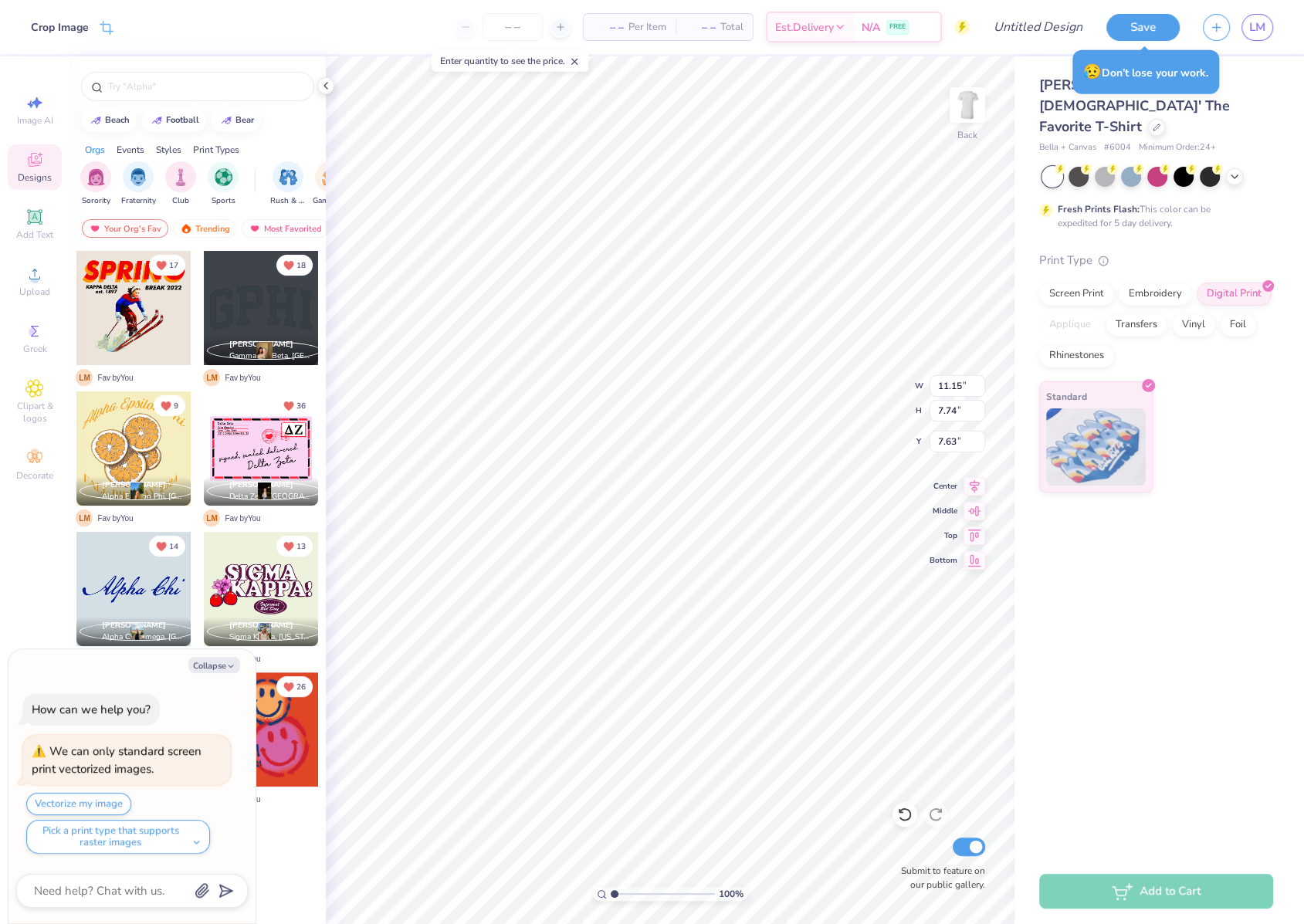
type textarea "x"
type input "5.75"
type input "3.98"
type input "2.19"
type textarea "x"
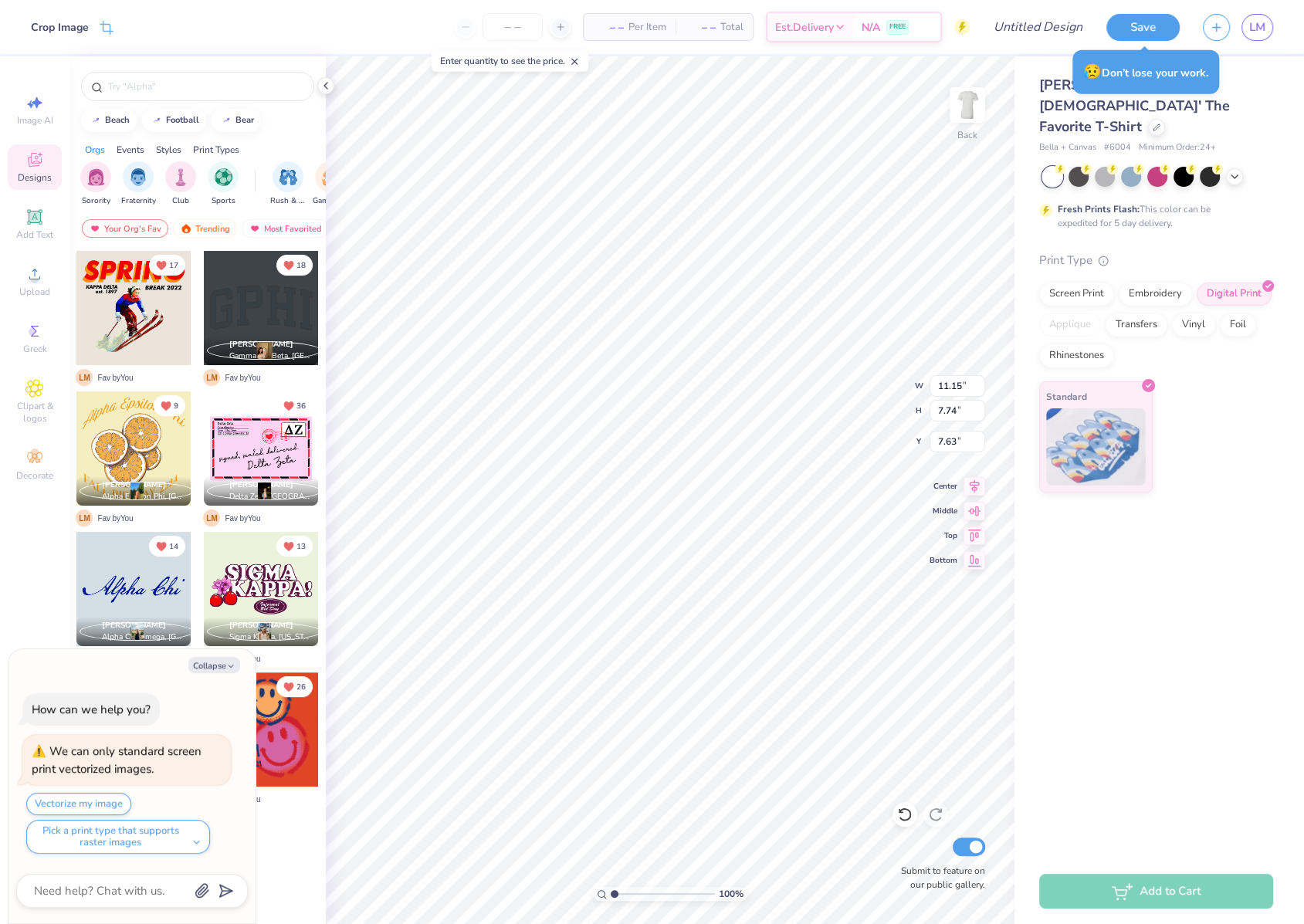
type input "6.19"
type input "4.30"
type input "11.07"
type textarea "x"
type input "2.32"
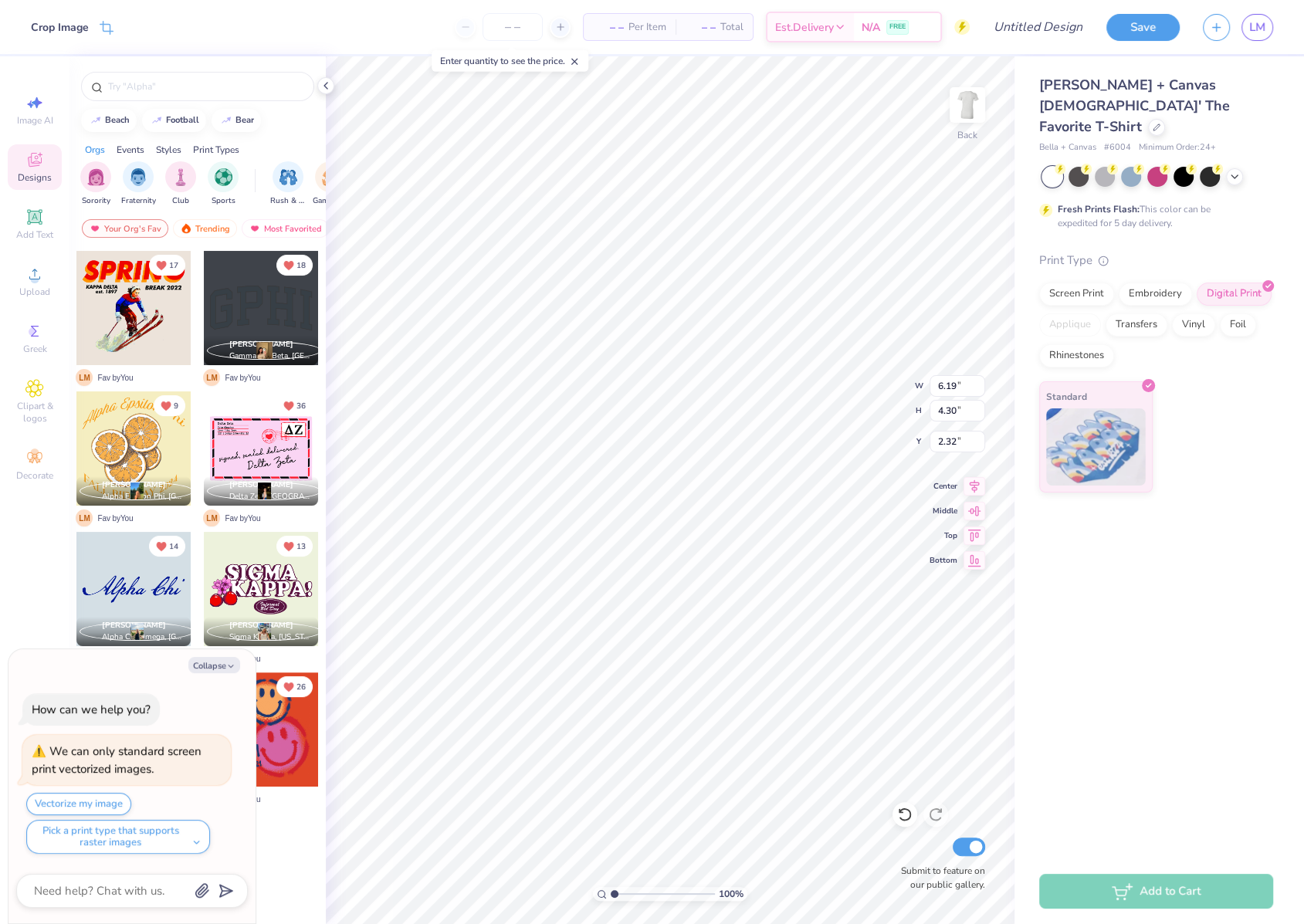
type textarea "x"
type input "2.33"
click at [24, 109] on div "Image AI" at bounding box center [35, 109] width 54 height 46
type textarea "x"
select select "4"
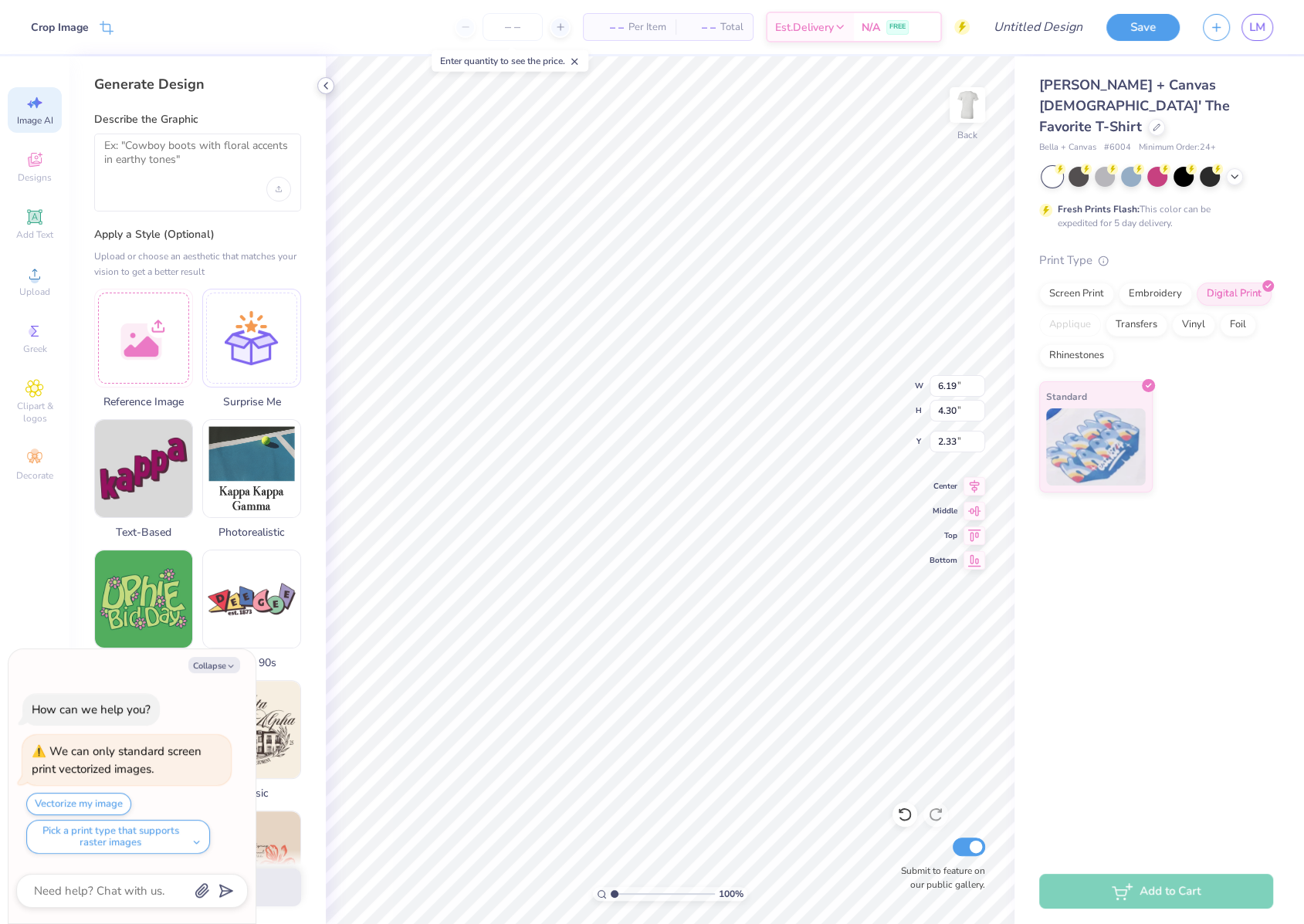
click at [326, 84] on icon at bounding box center [326, 86] width 13 height 13
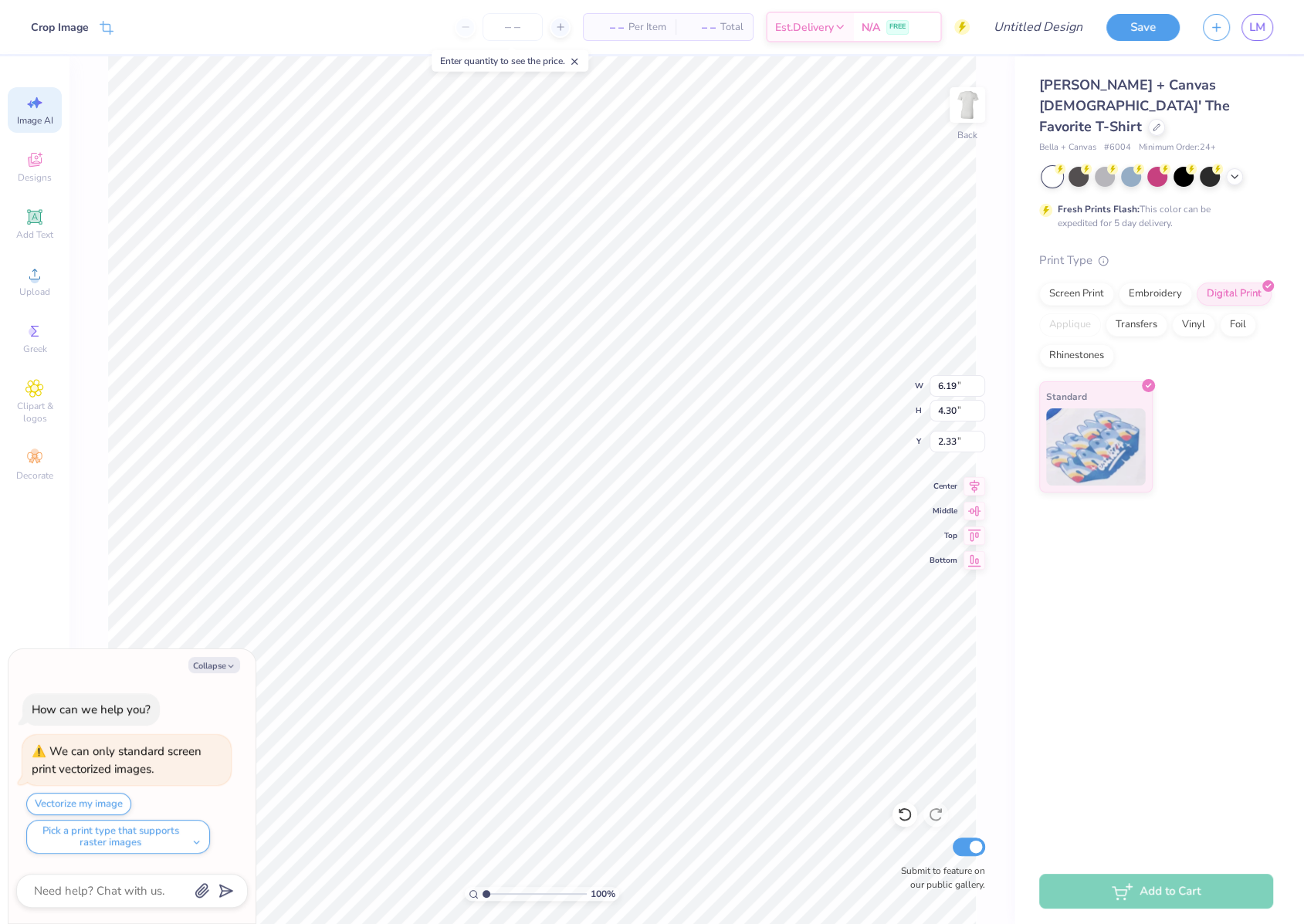
type textarea "x"
type input "2.34"
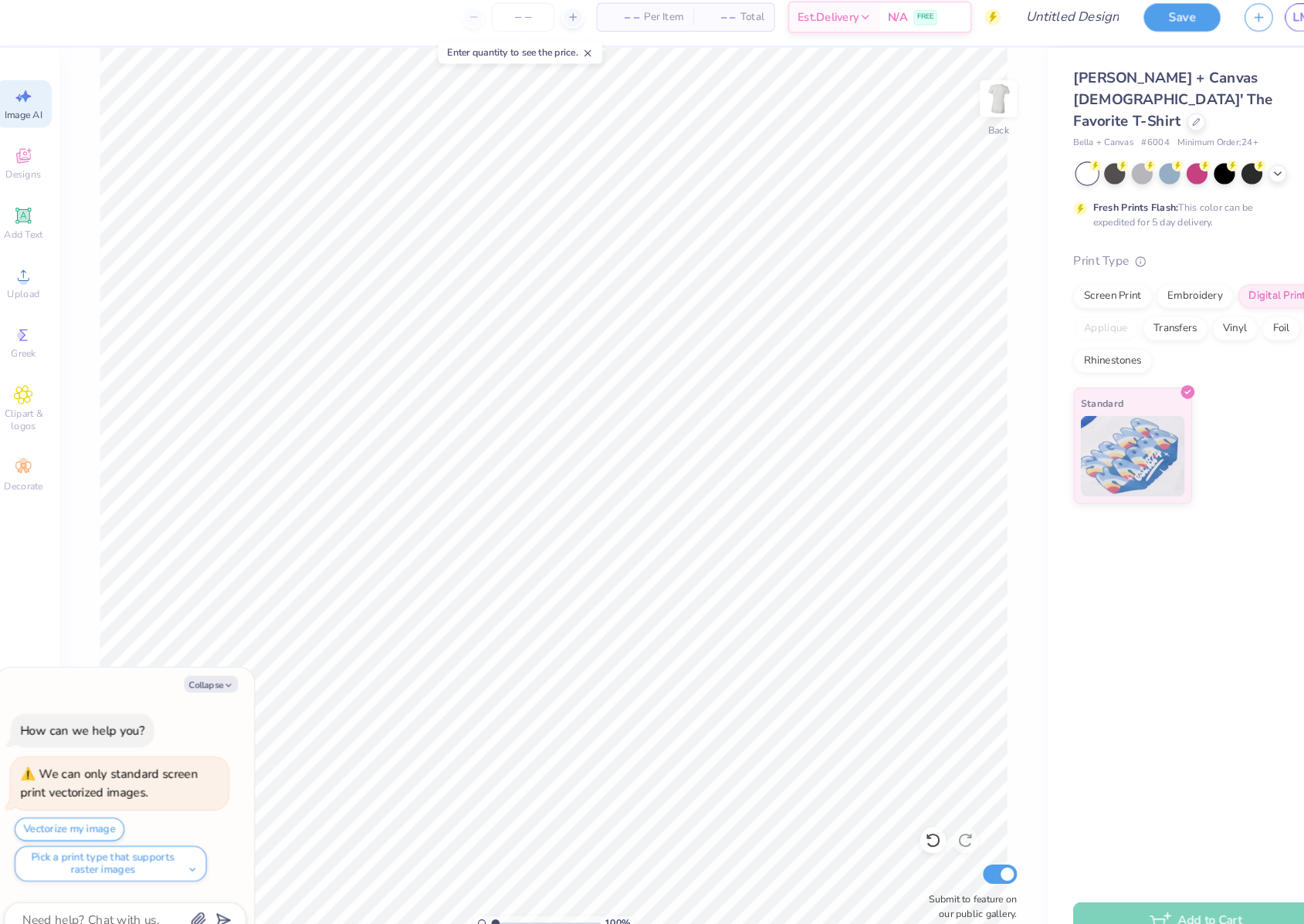
type textarea "x"
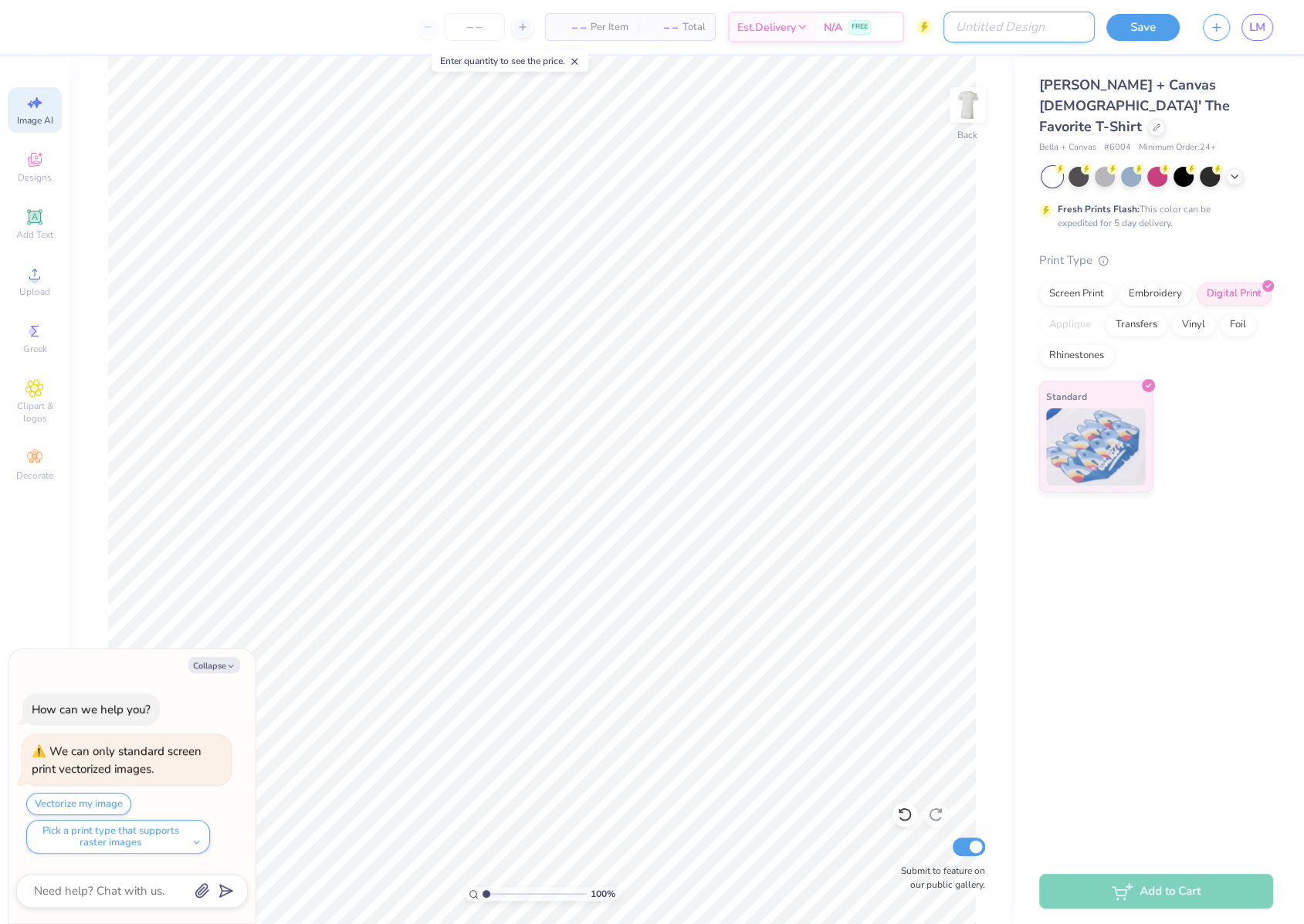
click at [1058, 27] on input "Design Title" at bounding box center [1019, 27] width 152 height 31
type input "p"
type textarea "x"
type input "pa"
type textarea "x"
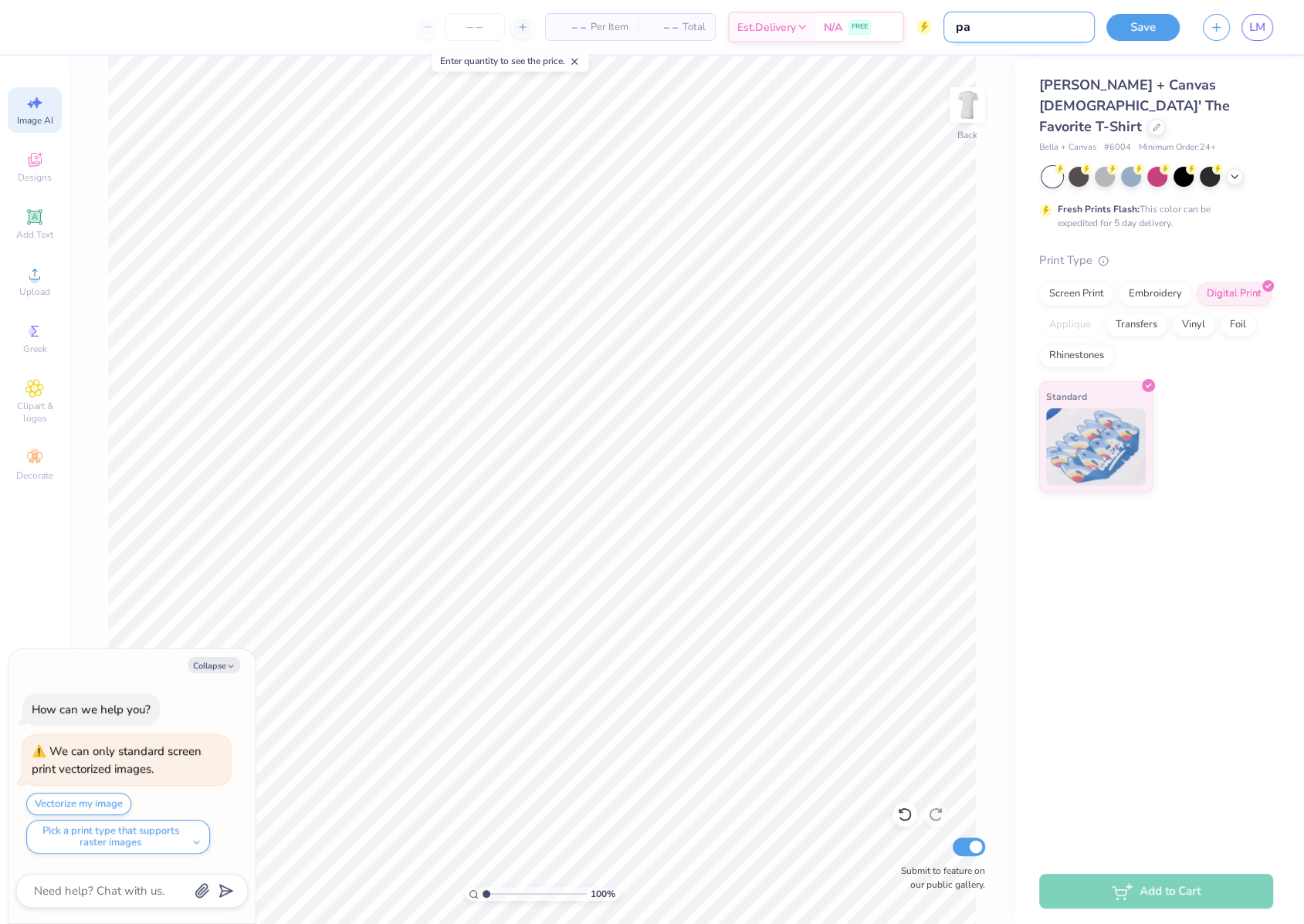
type input "pan"
type textarea "x"
type input "panh"
type textarea "x"
type input "panhe"
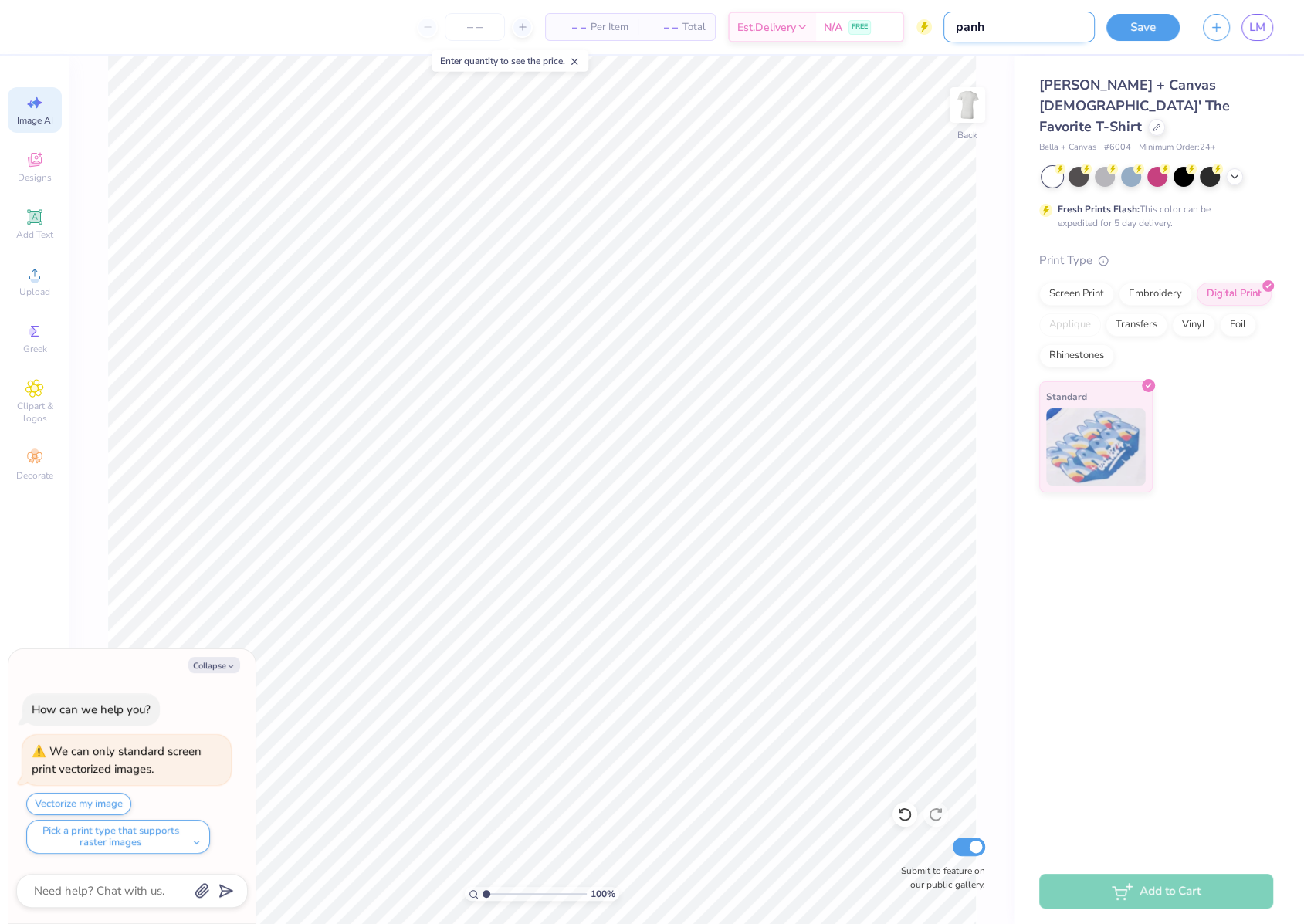
type textarea "x"
type input "panhel"
type textarea "x"
type input "panhel"
type textarea "x"
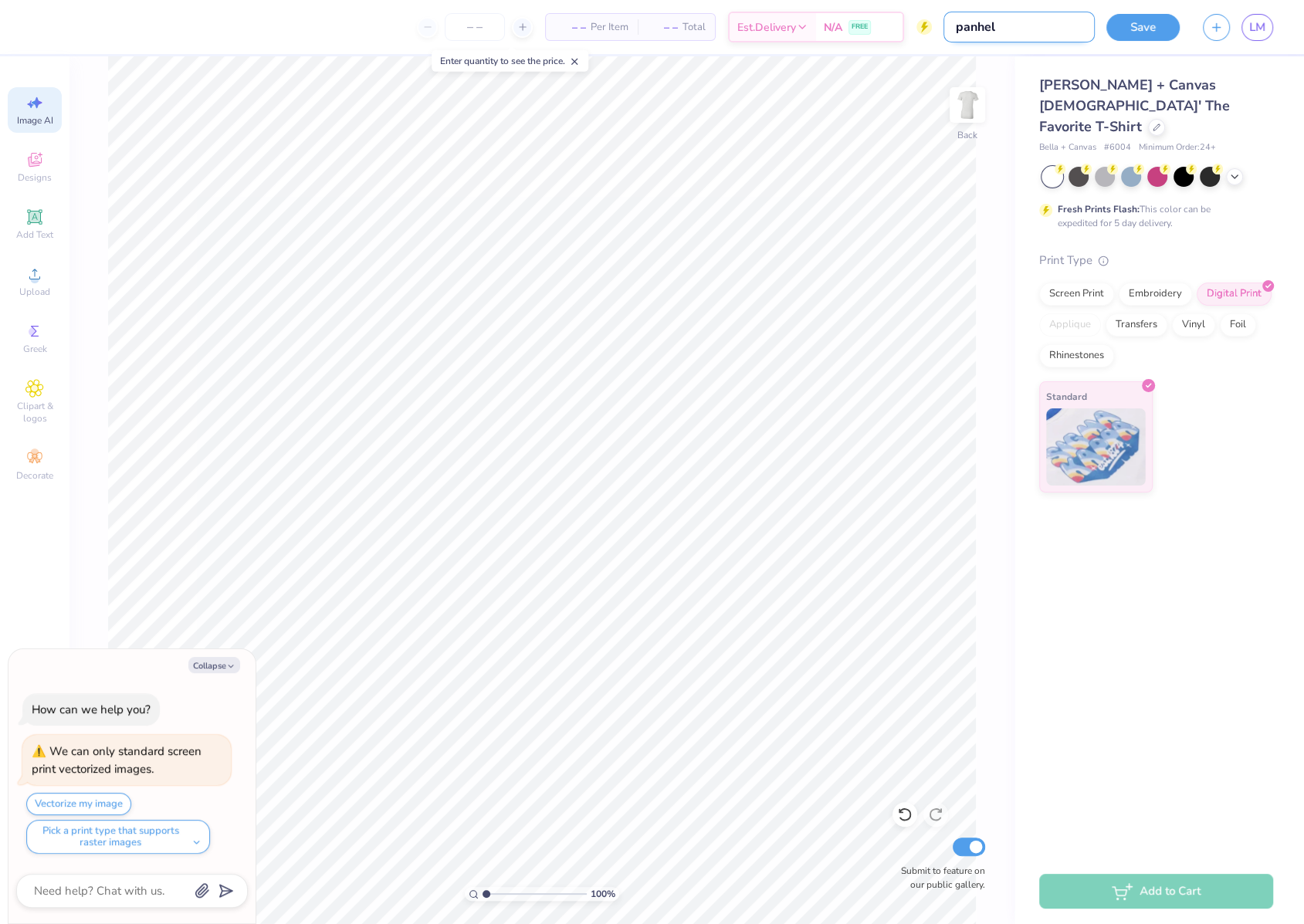
type input "panhel p"
type textarea "x"
type input "panhel pr"
type textarea "x"
type input "panhel pre"
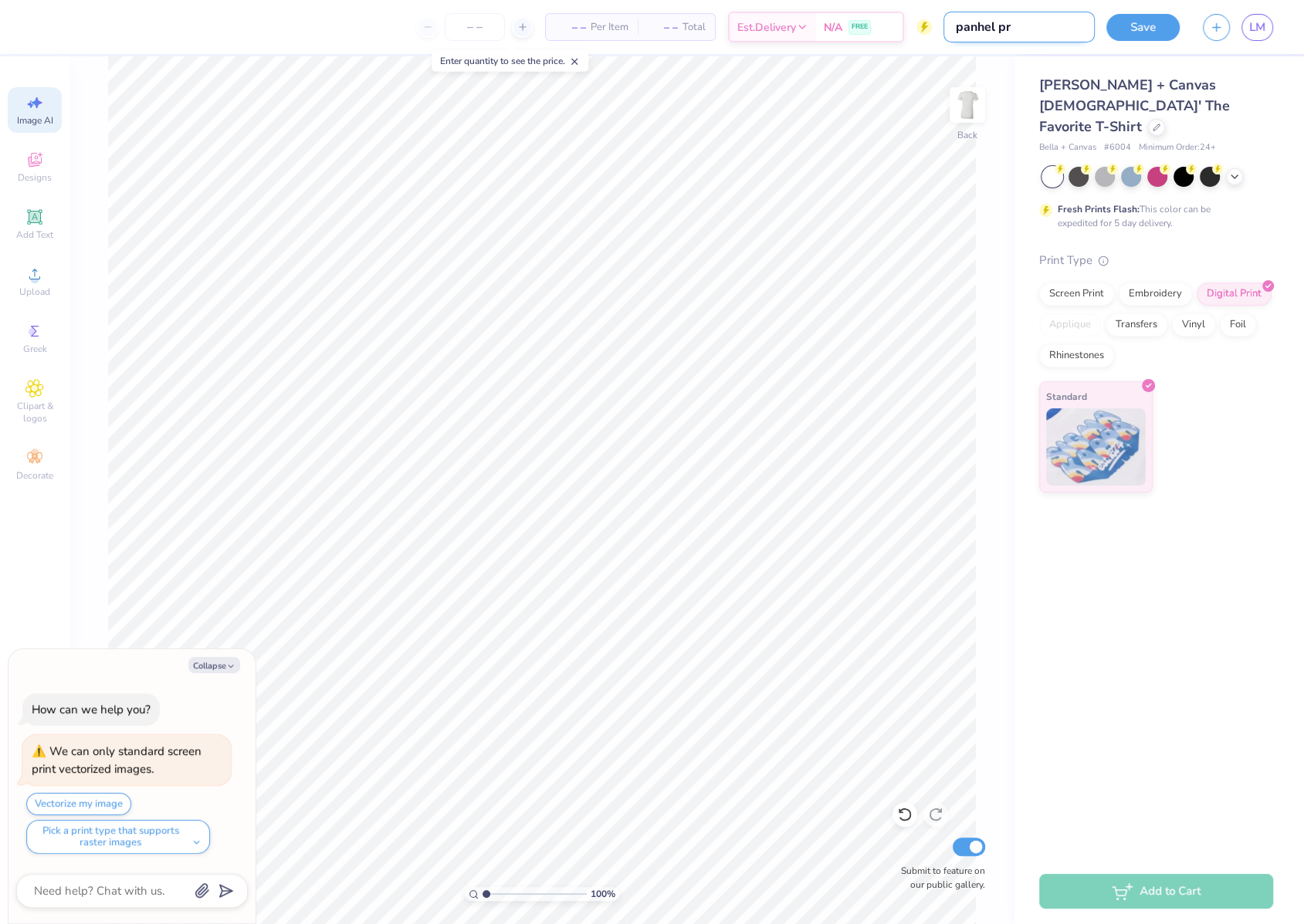
type textarea "x"
type input "panhel prev"
type textarea "x"
type input "panhel preve"
type textarea "x"
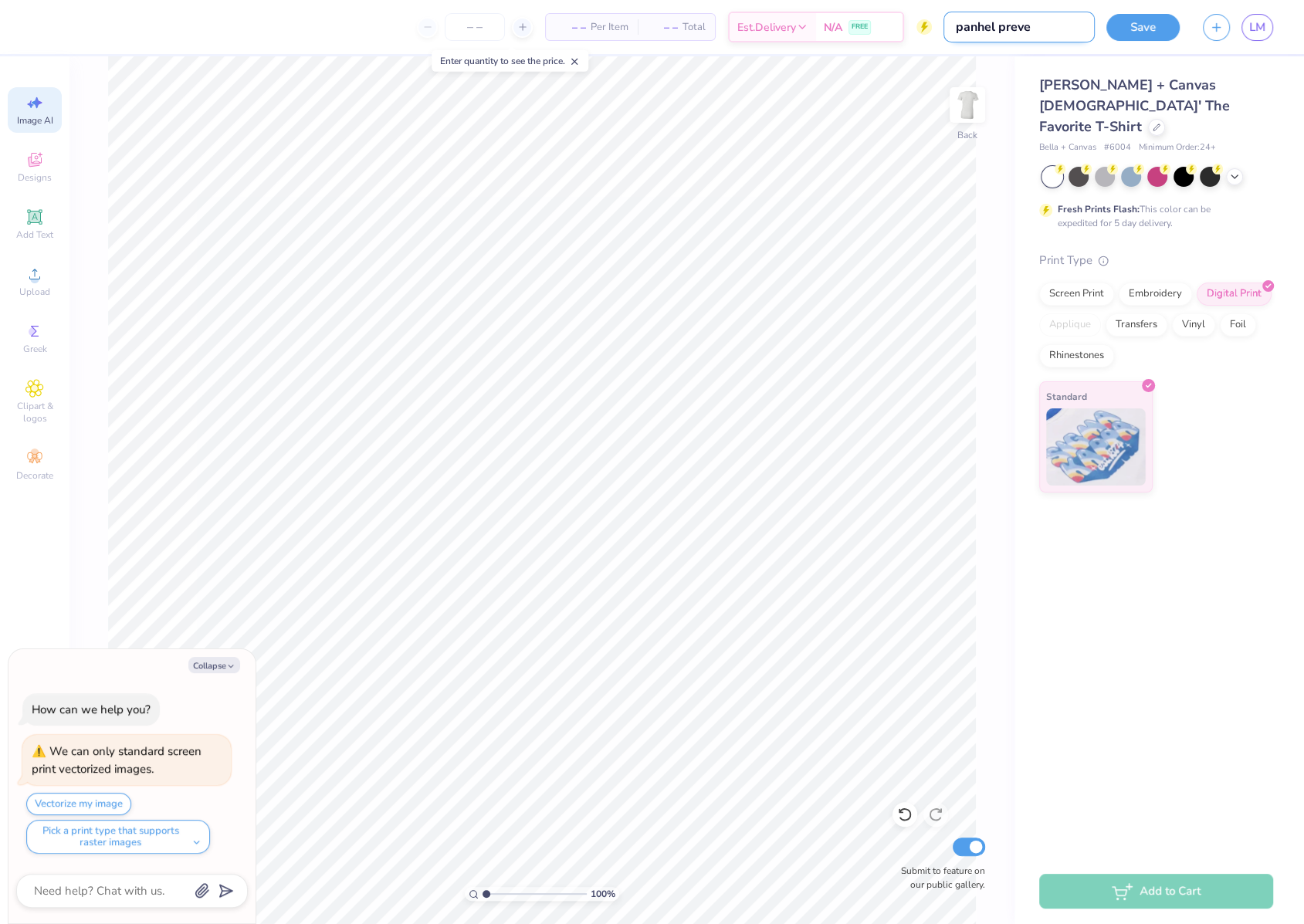
type input "panhel prevew"
type textarea "x"
type input "panhel prevews"
type textarea "x"
type input "panhel prevews"
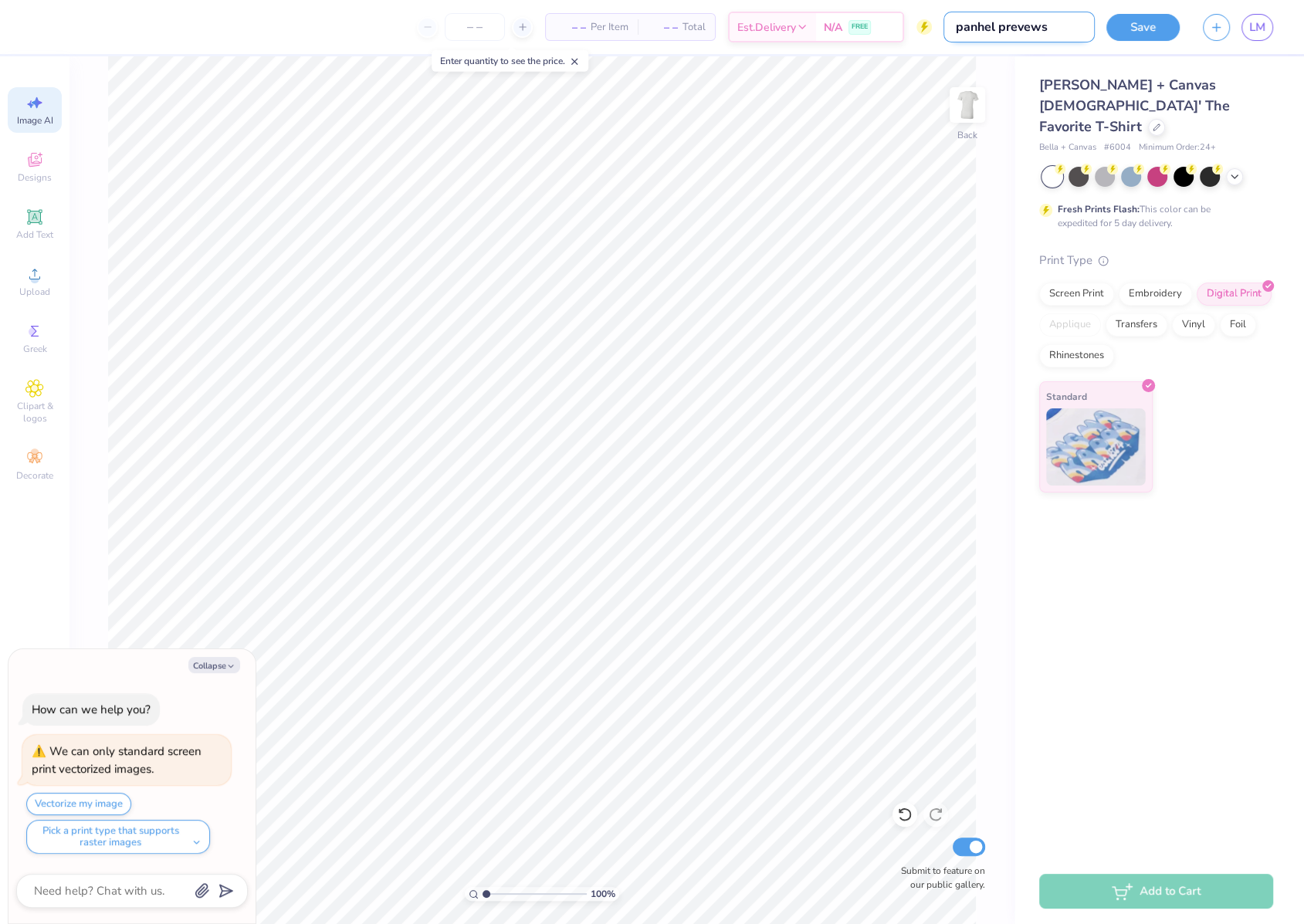
type textarea "x"
type input "panhel prevews"
type textarea "x"
type input "panhel prevew"
type textarea "x"
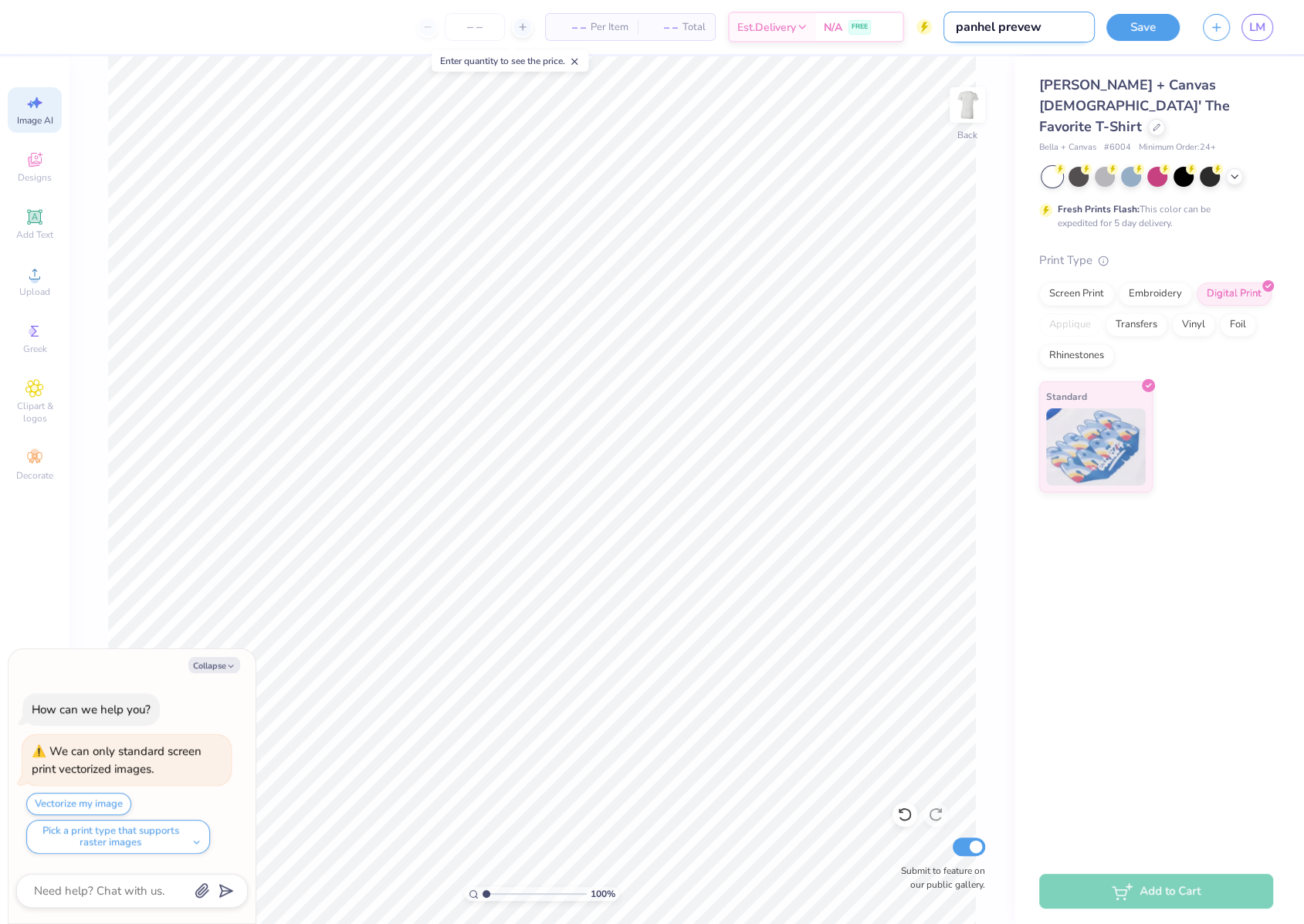
type input "panhel preve"
type textarea "x"
type input "panhel prev"
type textarea "x"
type input "panhel previ"
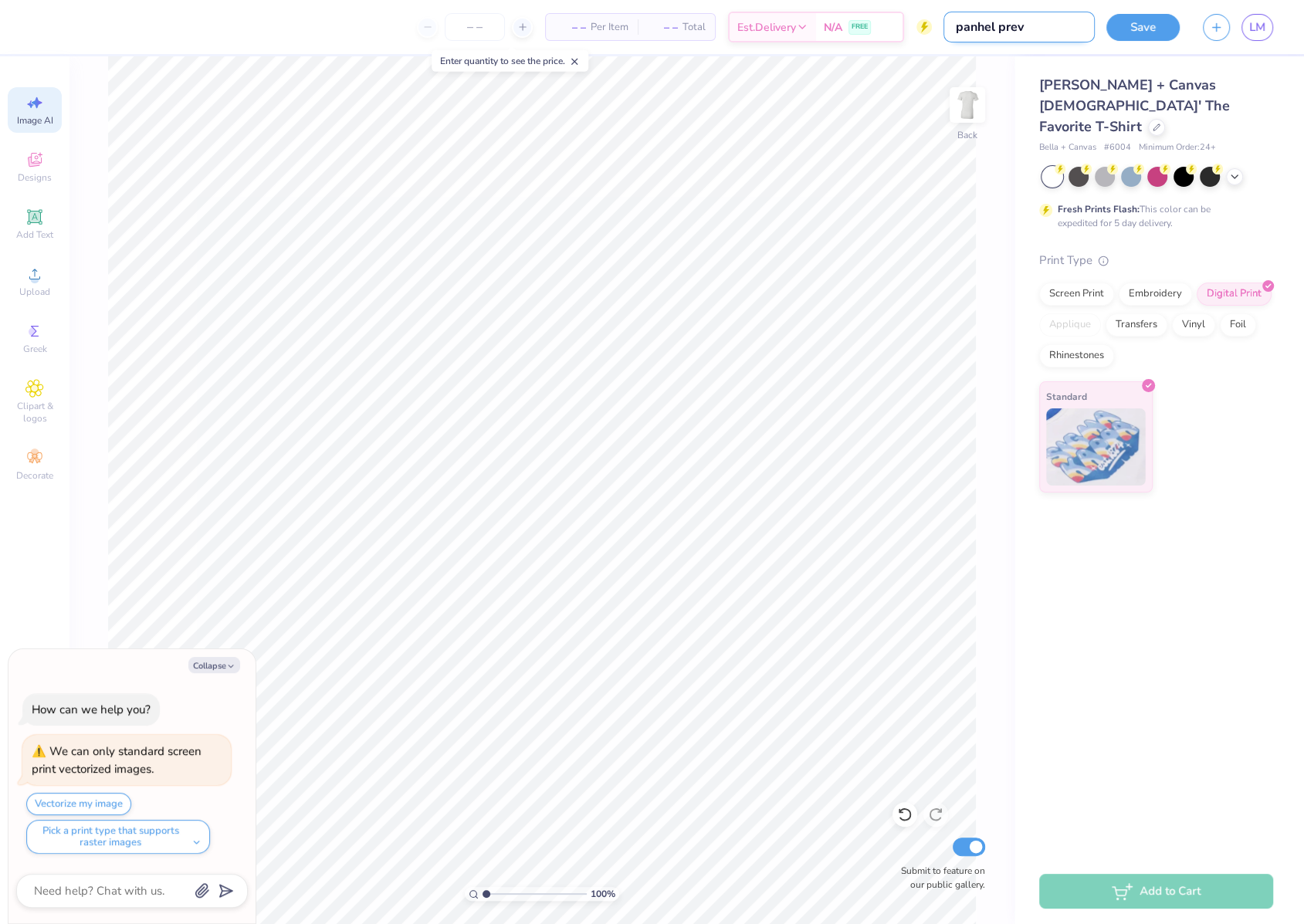
type textarea "x"
type input "panhel previe"
type textarea "x"
type input "panhel previ"
type textarea "x"
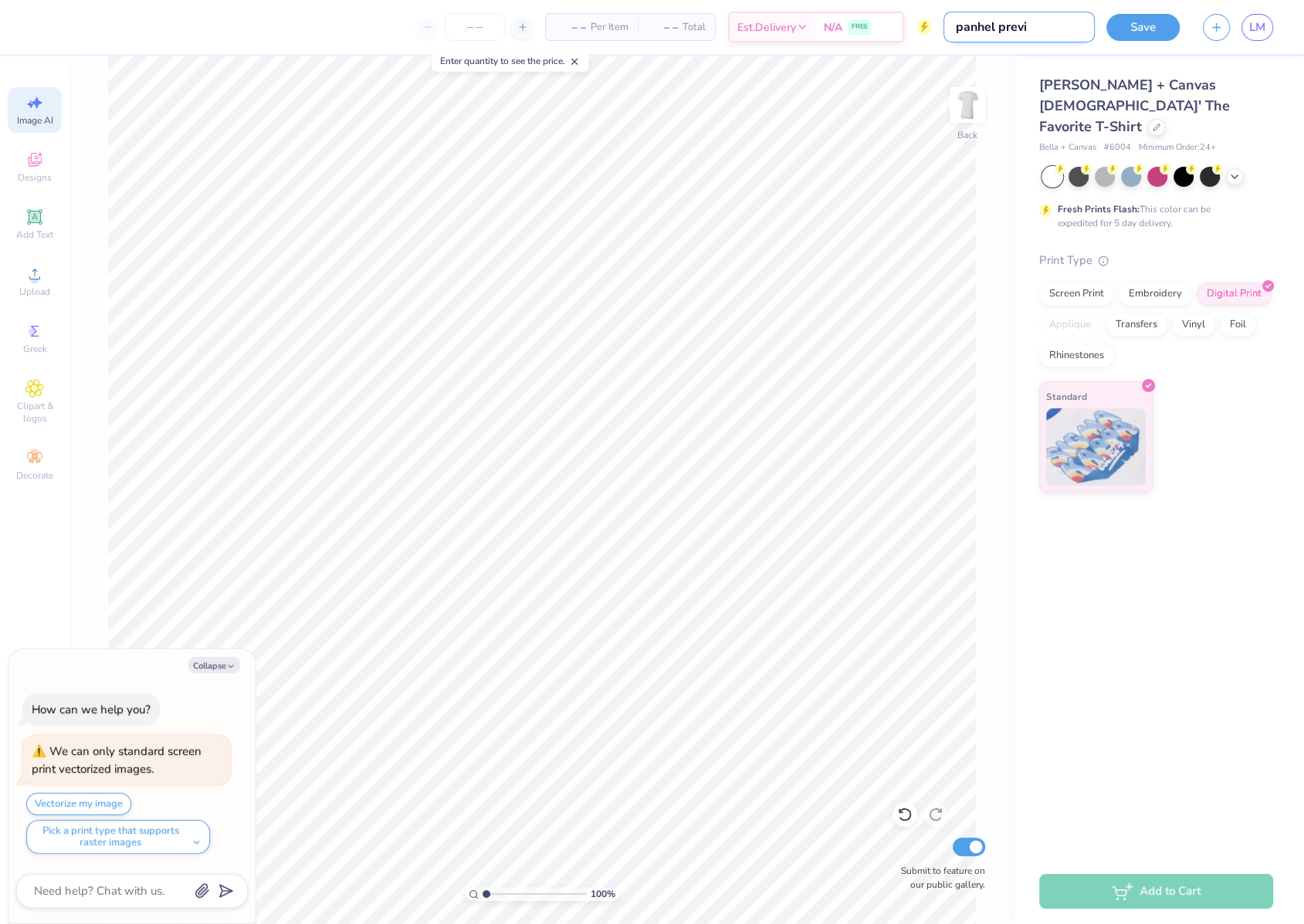
type input "panhel previw"
type textarea "x"
type input "panhel previws"
type textarea "x"
type input "panhel previws"
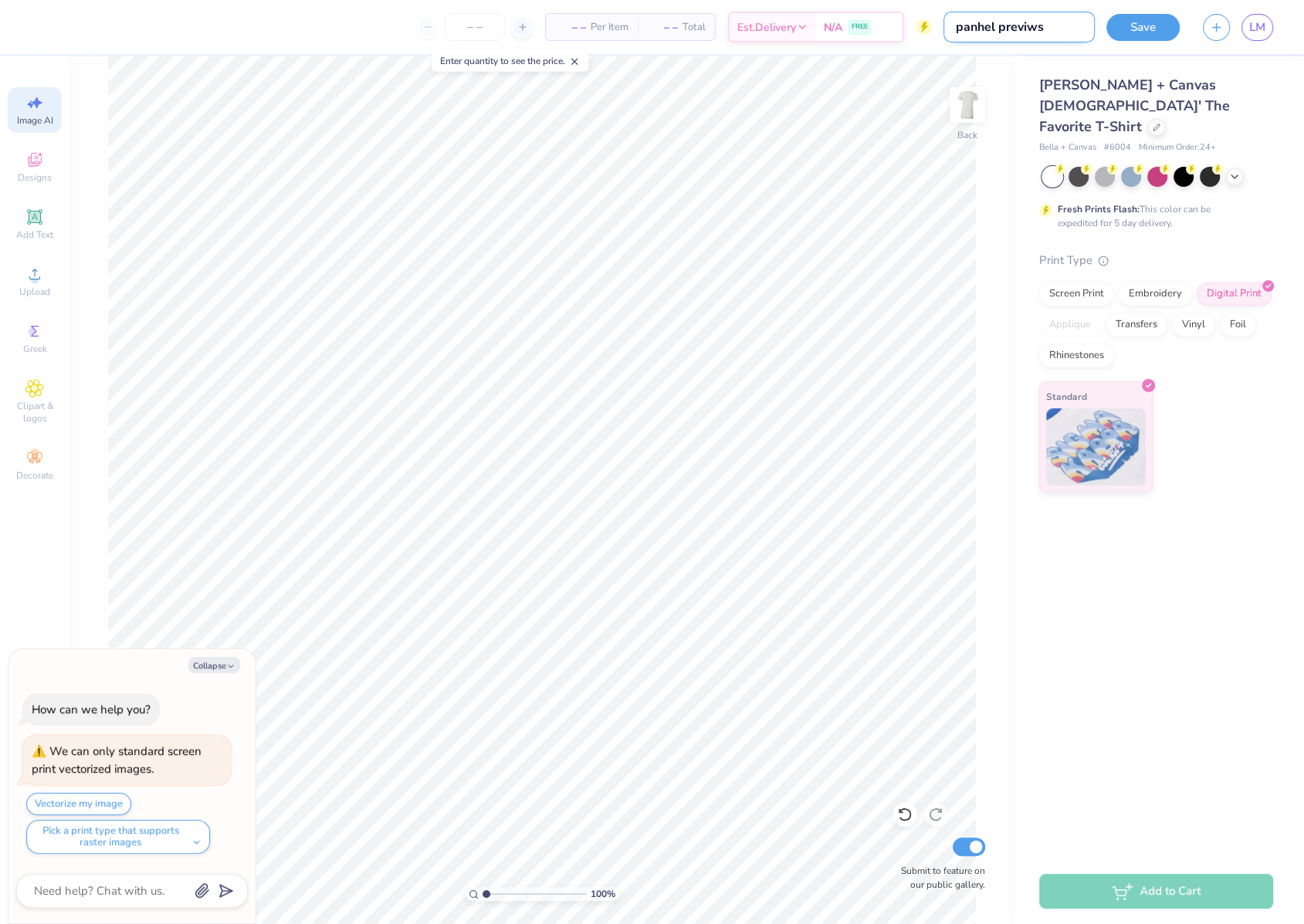
type textarea "x"
type input "panhel previws"
type textarea "x"
type input "panhel previw"
type textarea "x"
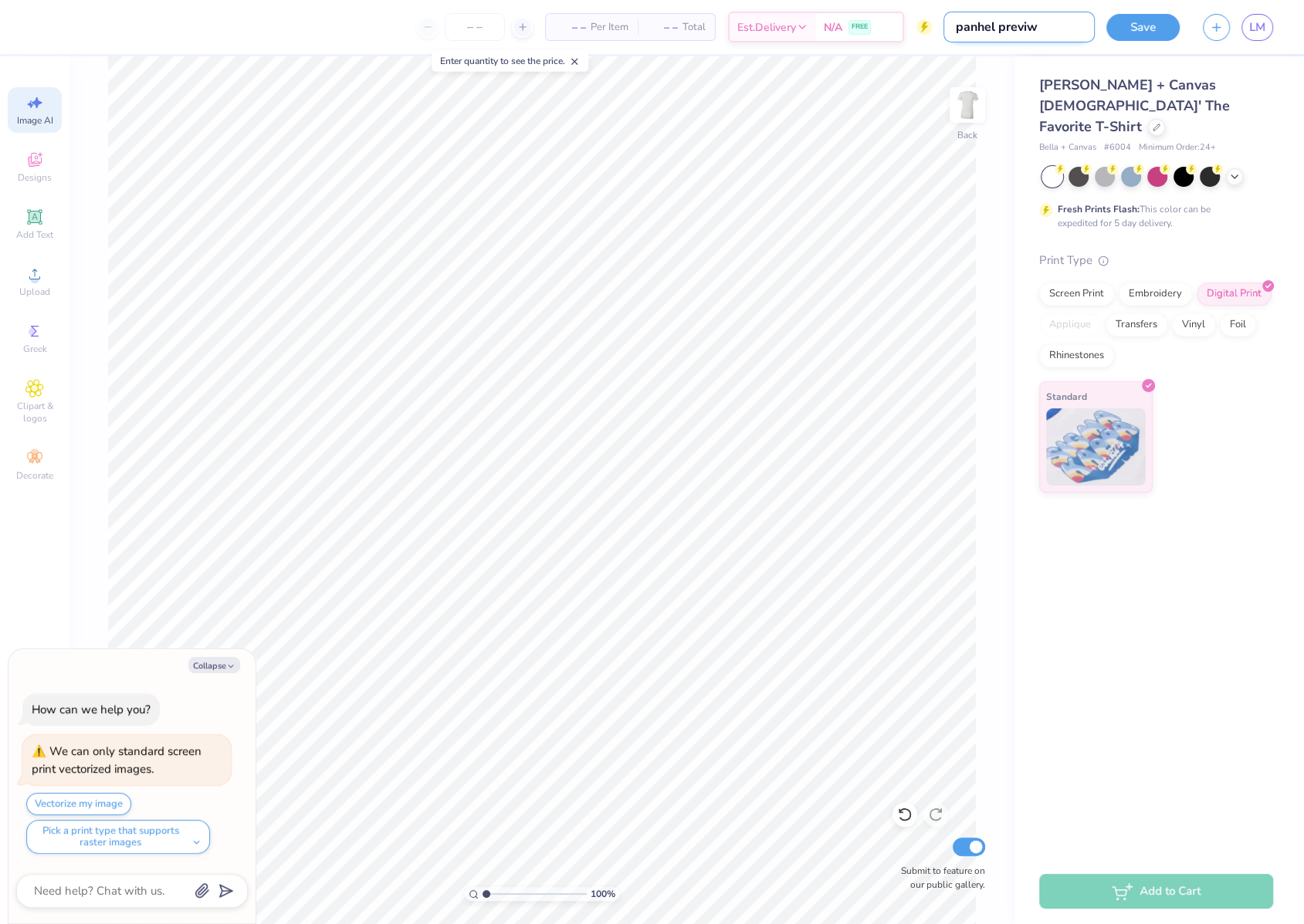
type input "panhel previ"
type textarea "x"
type input "panhel previe"
type textarea "x"
type input "panhel preview"
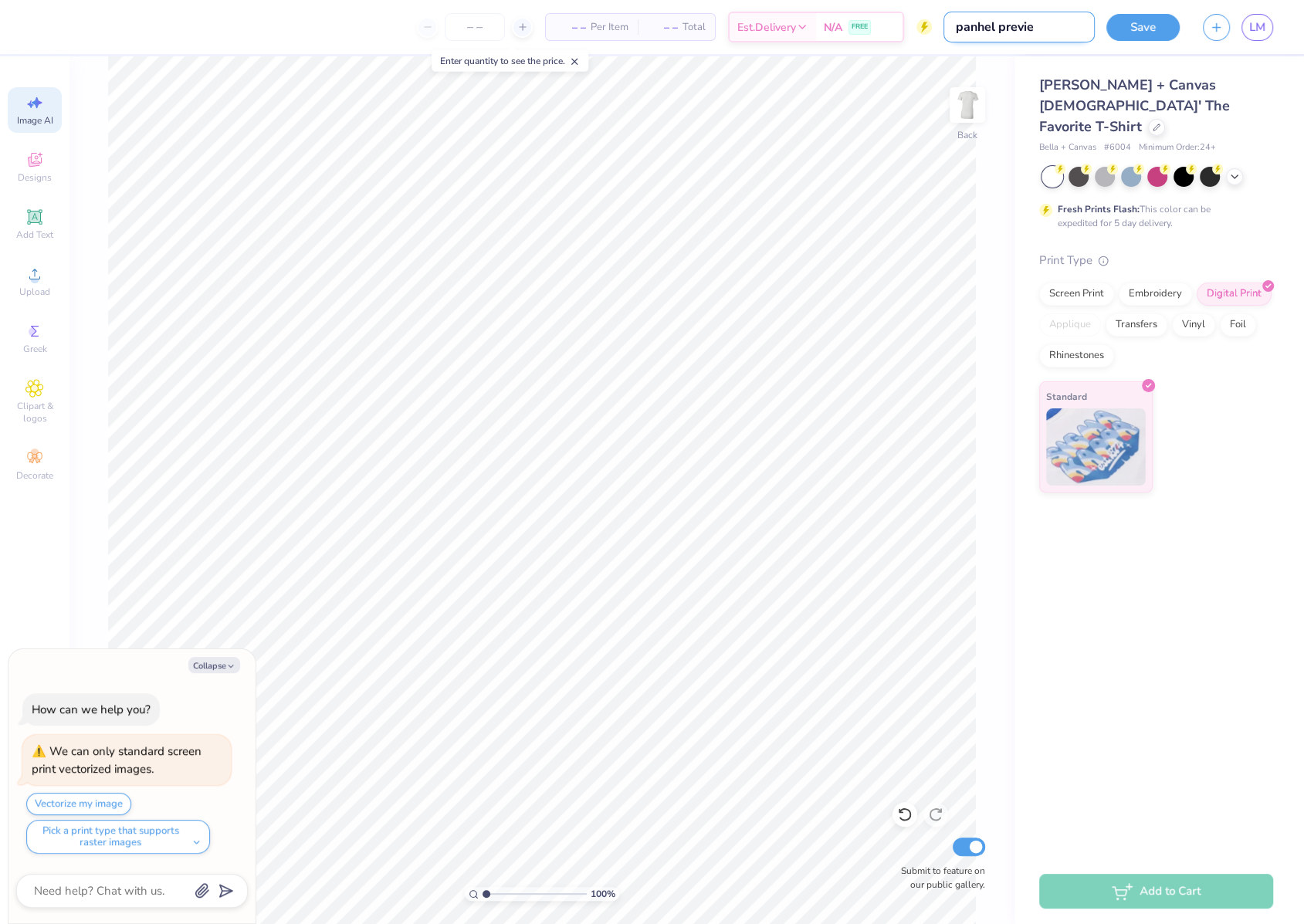
type textarea "x"
type input "panhel previews"
type textarea "x"
type input "panhel previews"
type textarea "x"
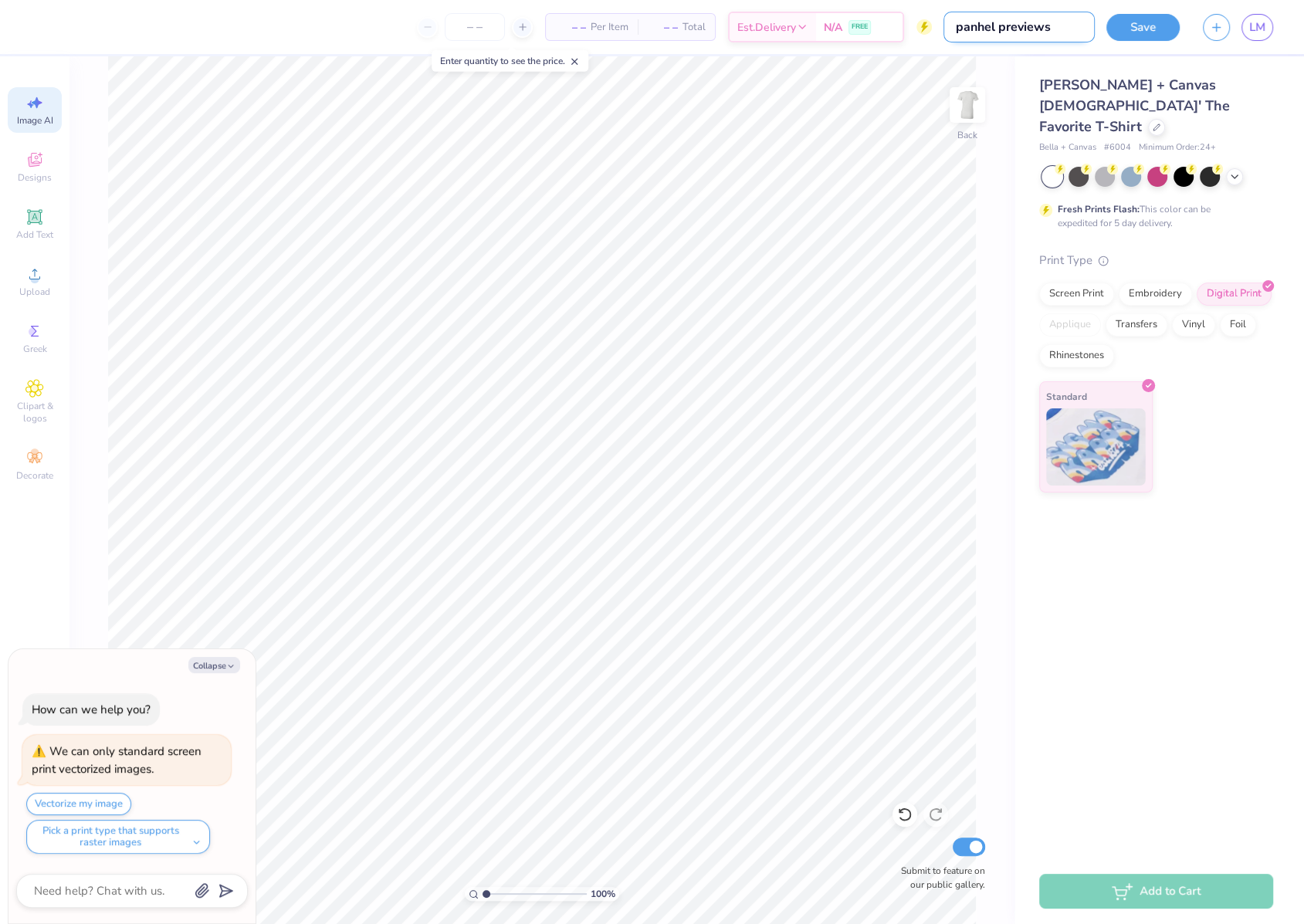
type input "panhel previews 2"
type textarea "x"
type input "panhel previews 20"
type textarea "x"
type input "panhel previews 202"
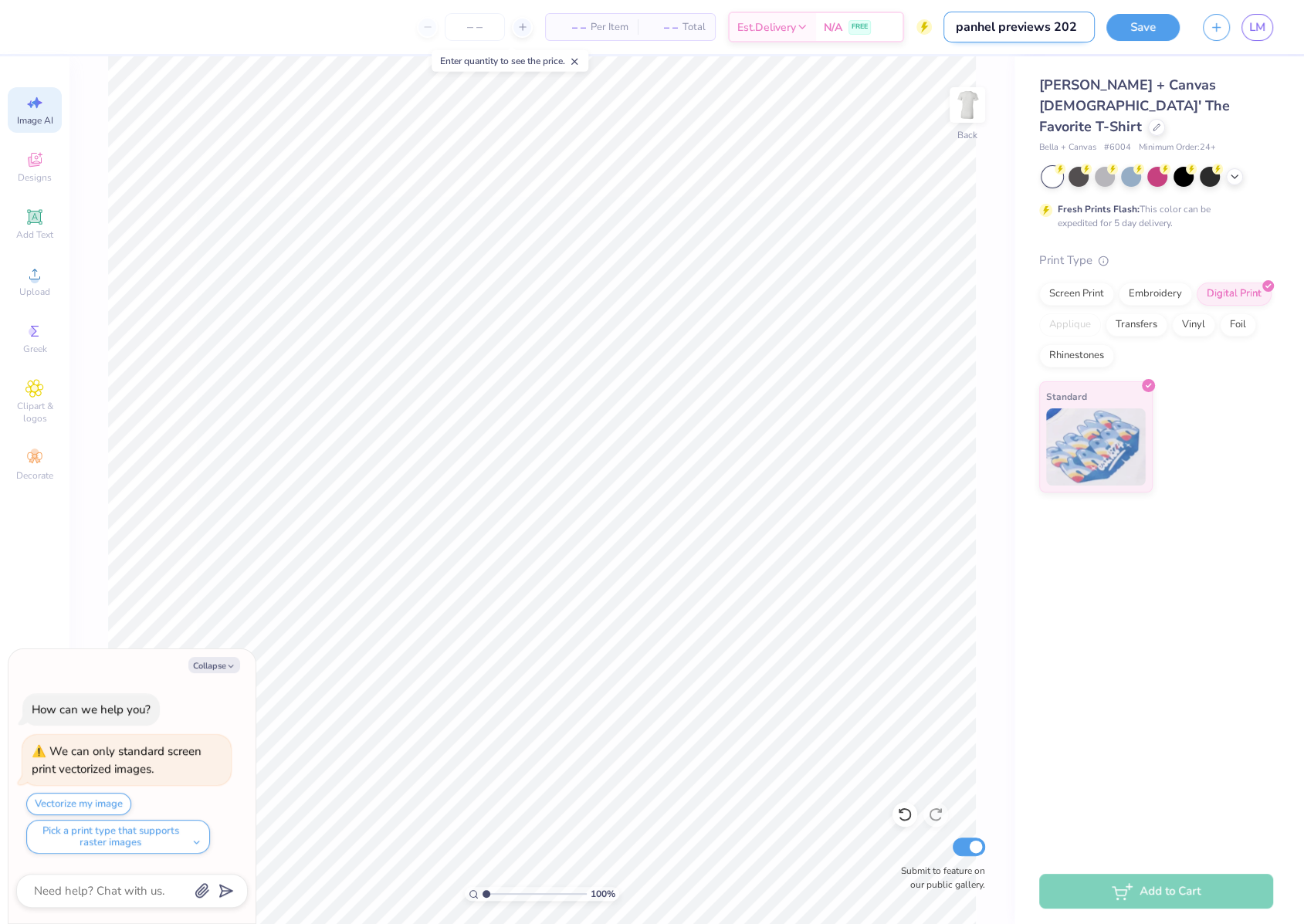
type textarea "x"
type input "panhel previews 2025"
type textarea "x"
type input "panhel previews 2025"
click at [1155, 20] on button "Save" at bounding box center [1143, 25] width 74 height 27
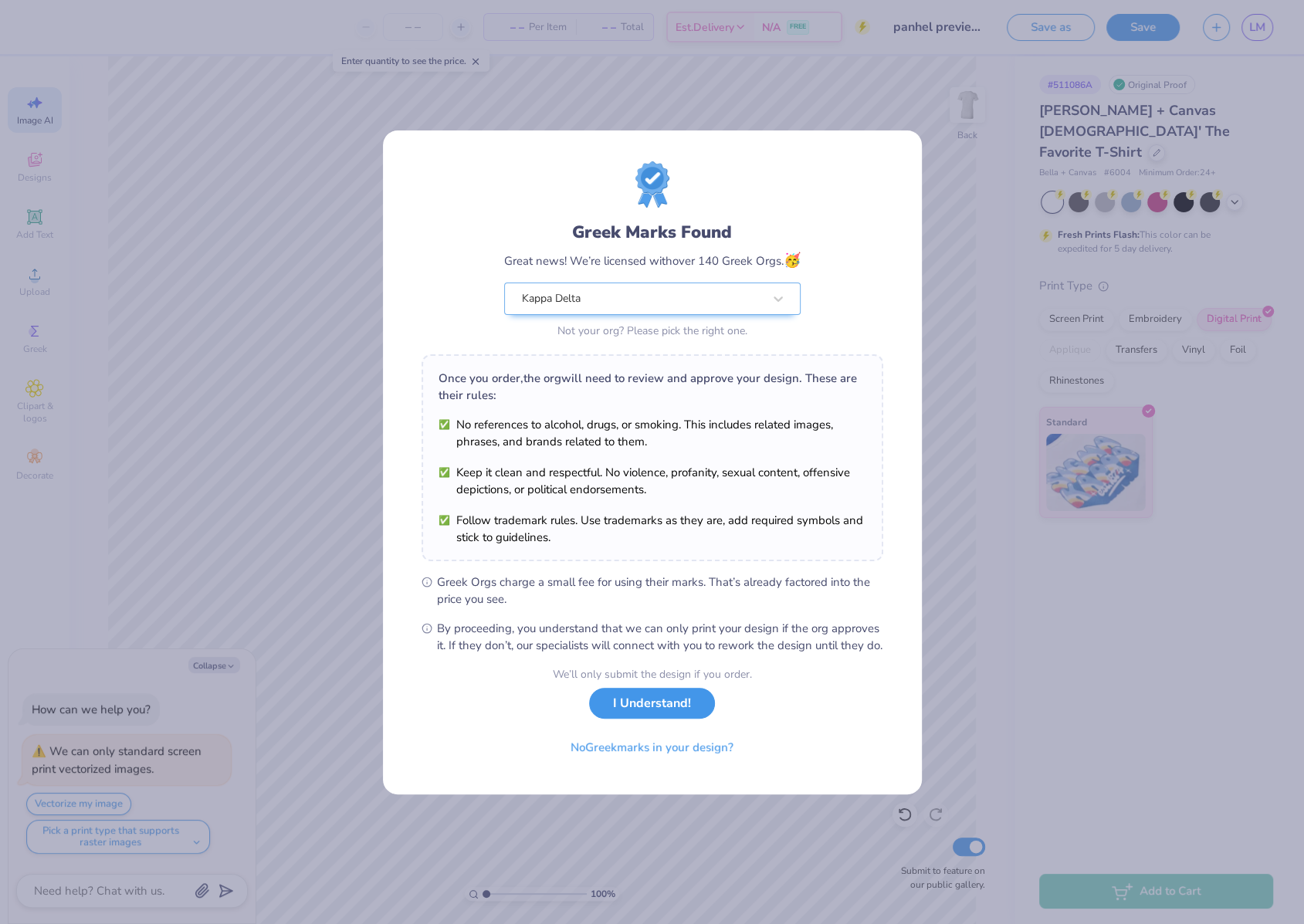
click at [628, 718] on button "I Understand!" at bounding box center [652, 703] width 126 height 31
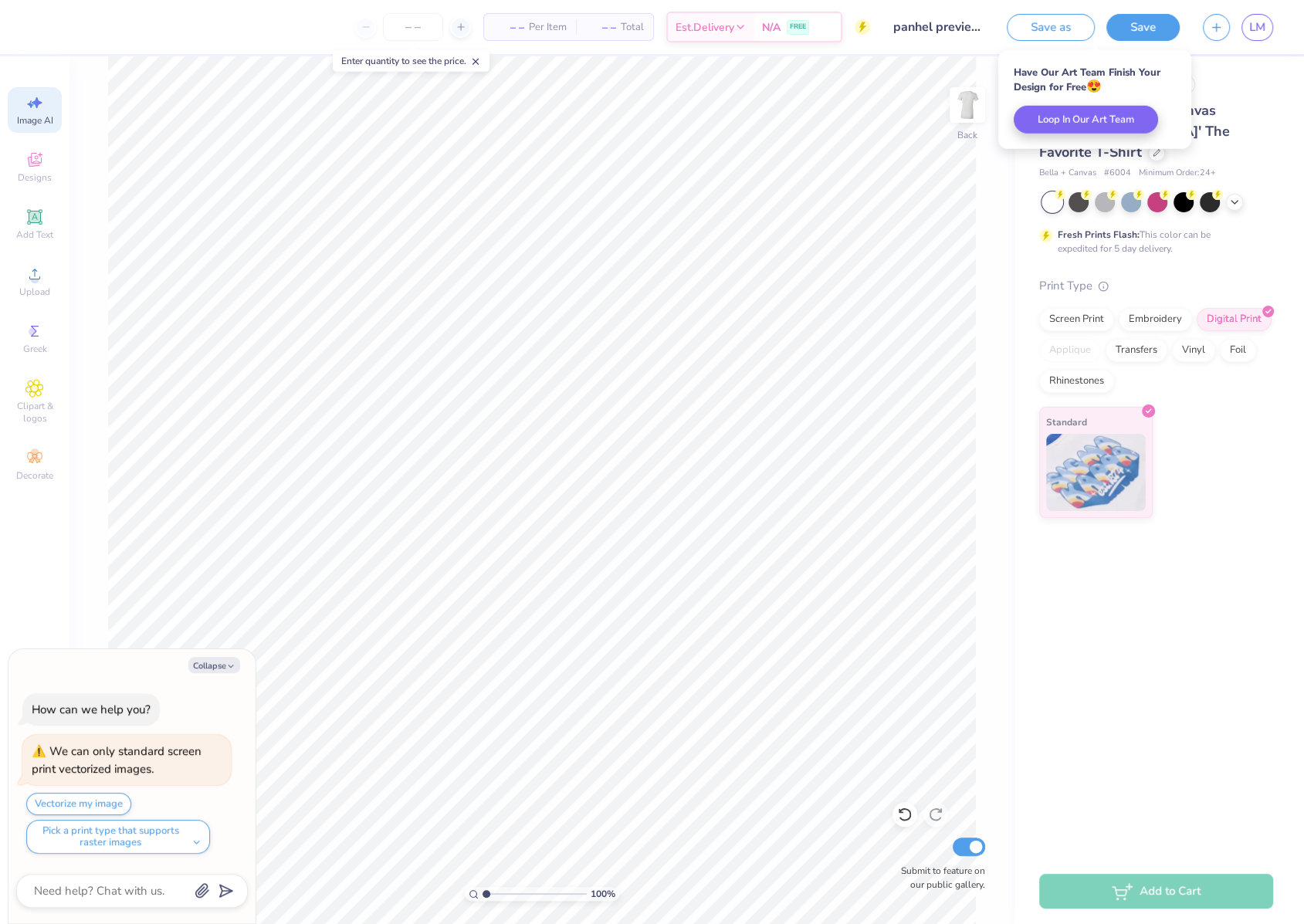
type textarea "x"
